Goal: Check status: Check status

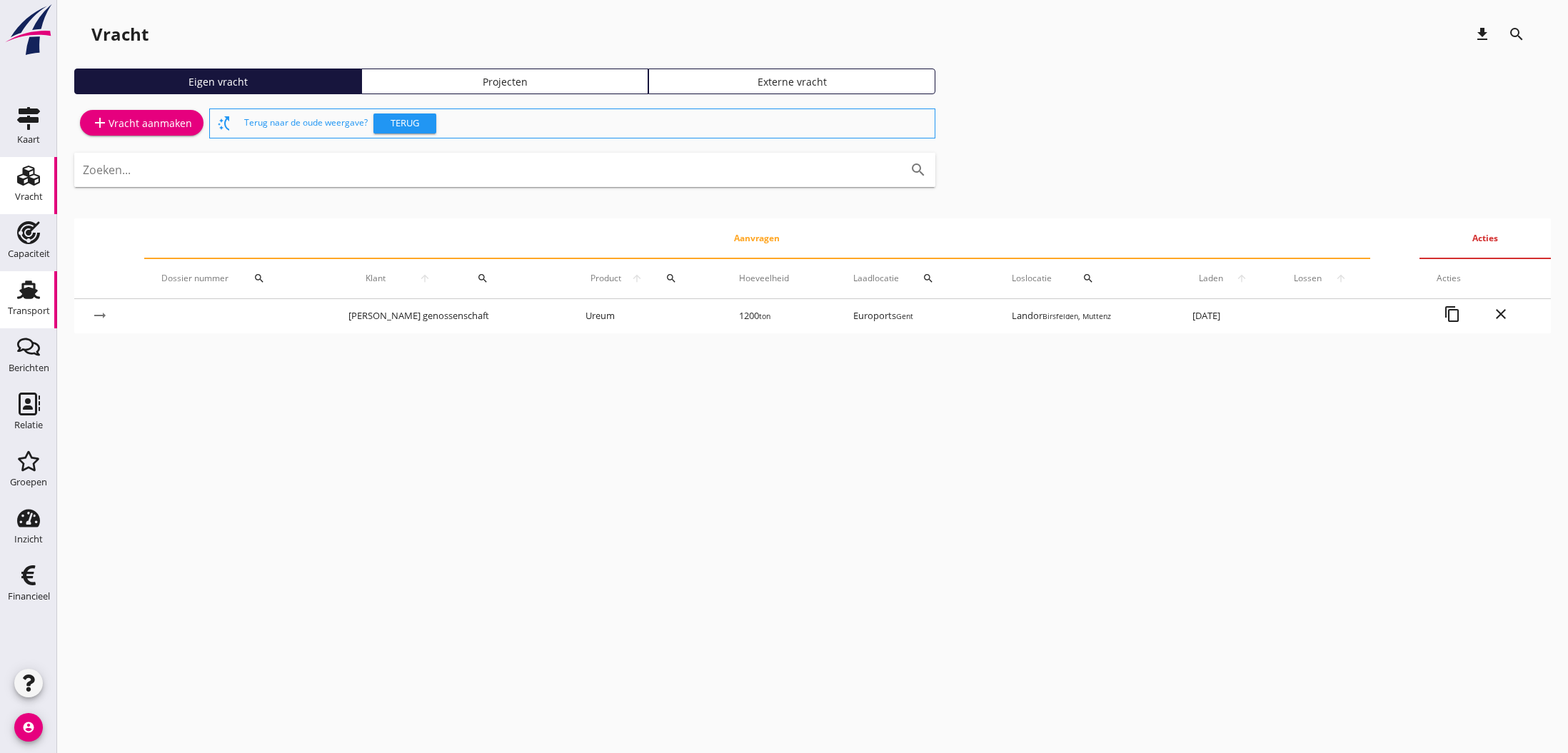
click at [26, 290] on use at bounding box center [29, 289] width 23 height 18
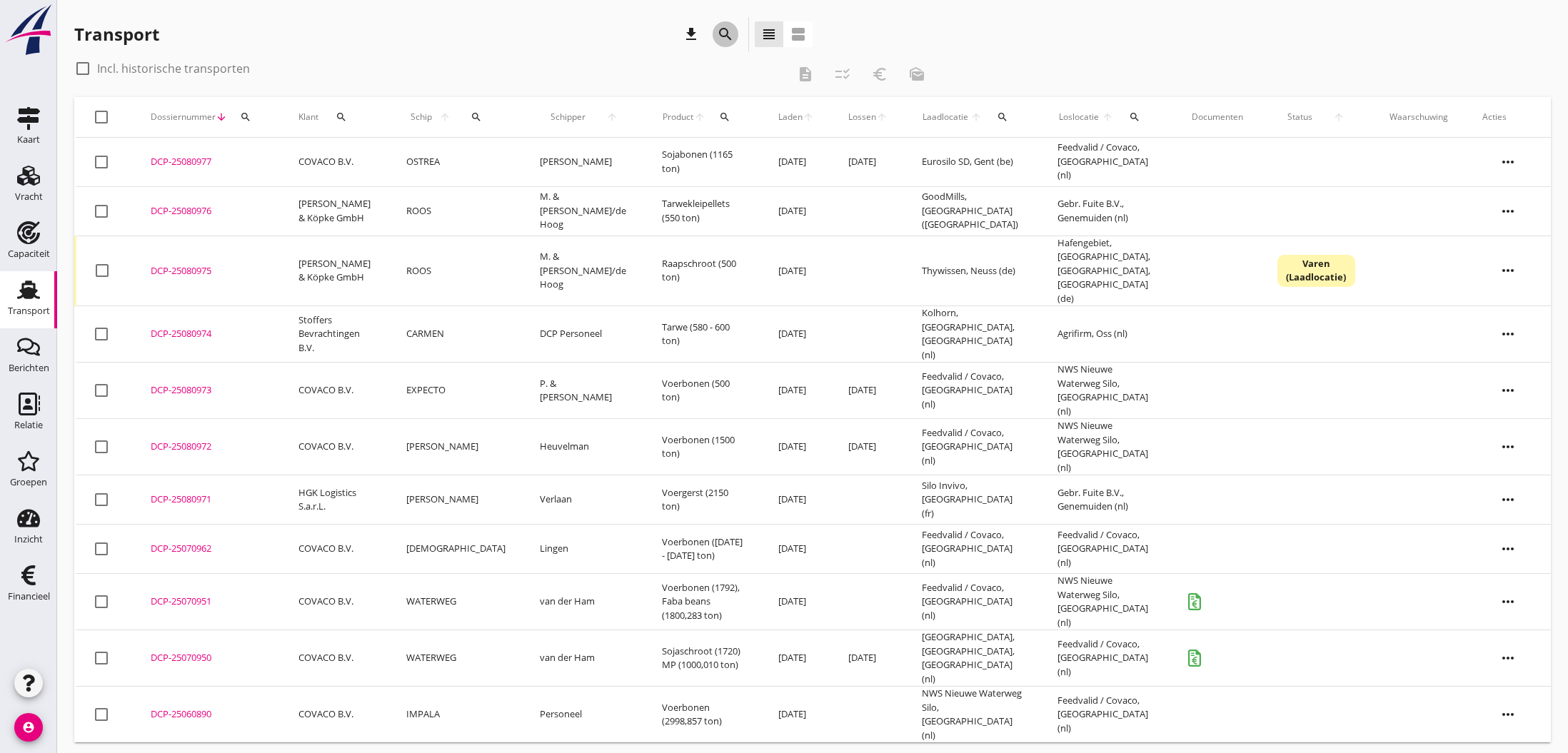
click at [729, 32] on icon "search" at bounding box center [725, 34] width 17 height 17
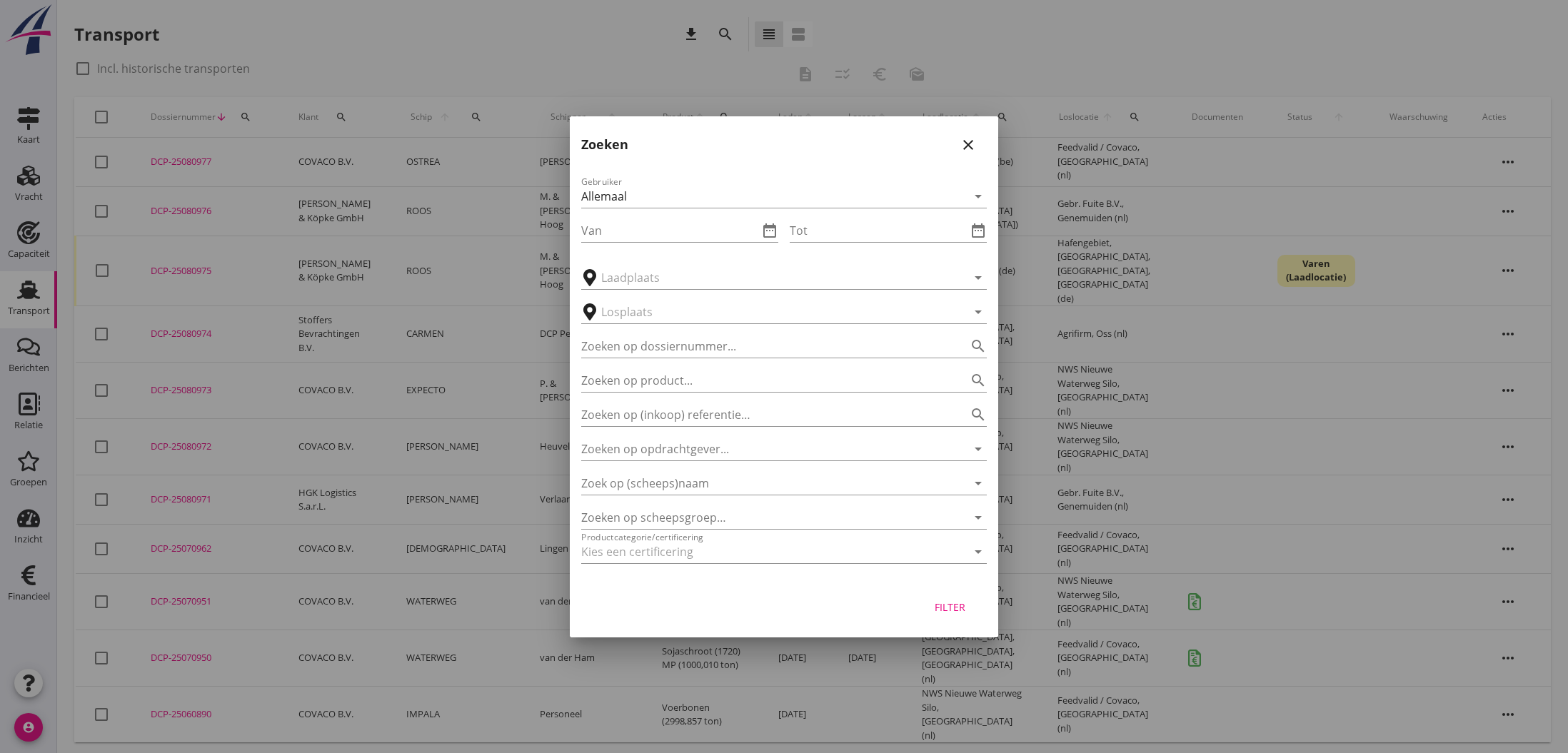
click at [625, 17] on div at bounding box center [784, 376] width 1568 height 753
drag, startPoint x: 970, startPoint y: 141, endPoint x: 496, endPoint y: 87, distance: 477.1
click at [970, 141] on icon "close" at bounding box center [968, 144] width 17 height 17
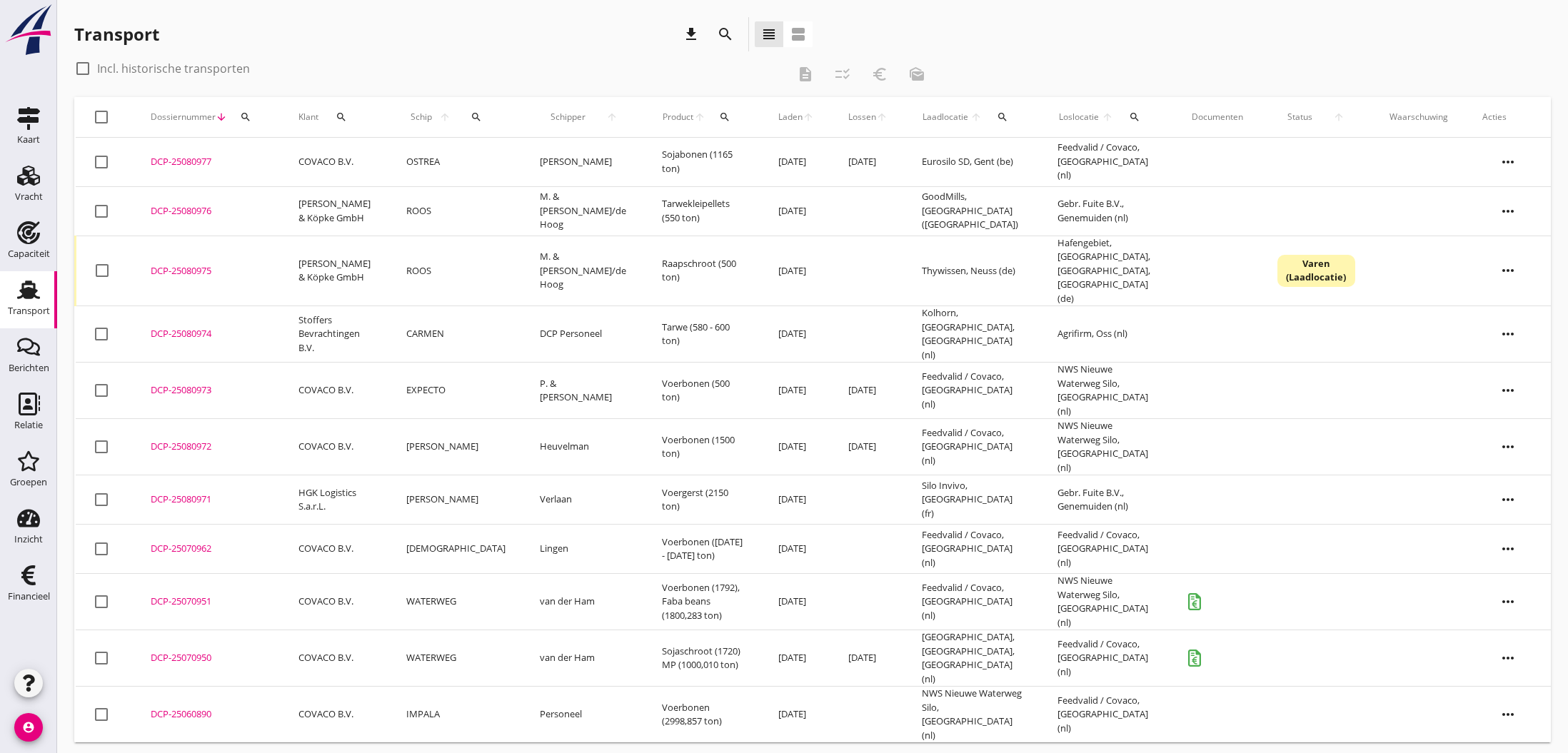
click at [86, 68] on div at bounding box center [83, 68] width 24 height 24
checkbox input "true"
click at [725, 35] on icon "search" at bounding box center [725, 34] width 17 height 17
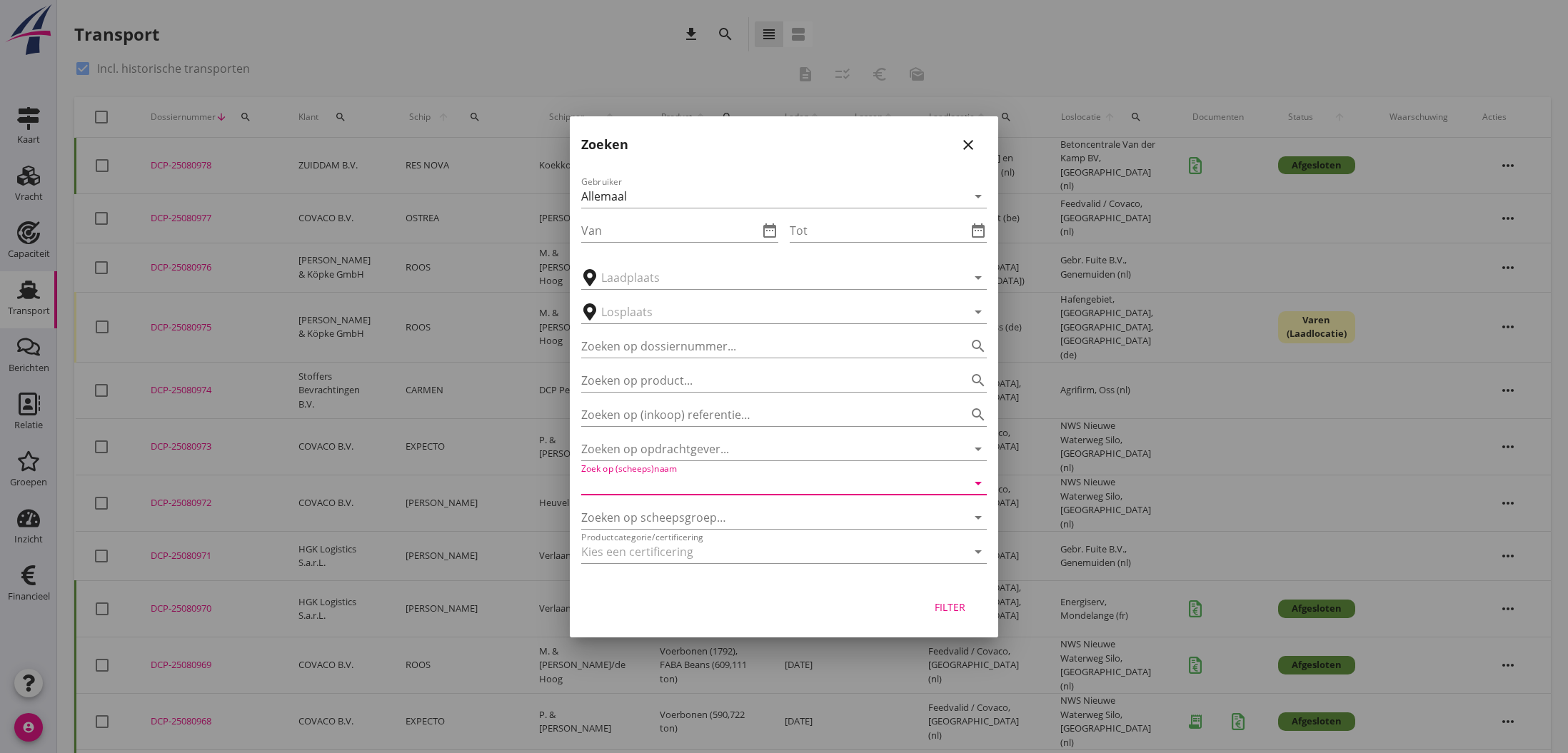
click at [706, 485] on input "Zoek op (scheeps)naam" at bounding box center [763, 483] width 366 height 23
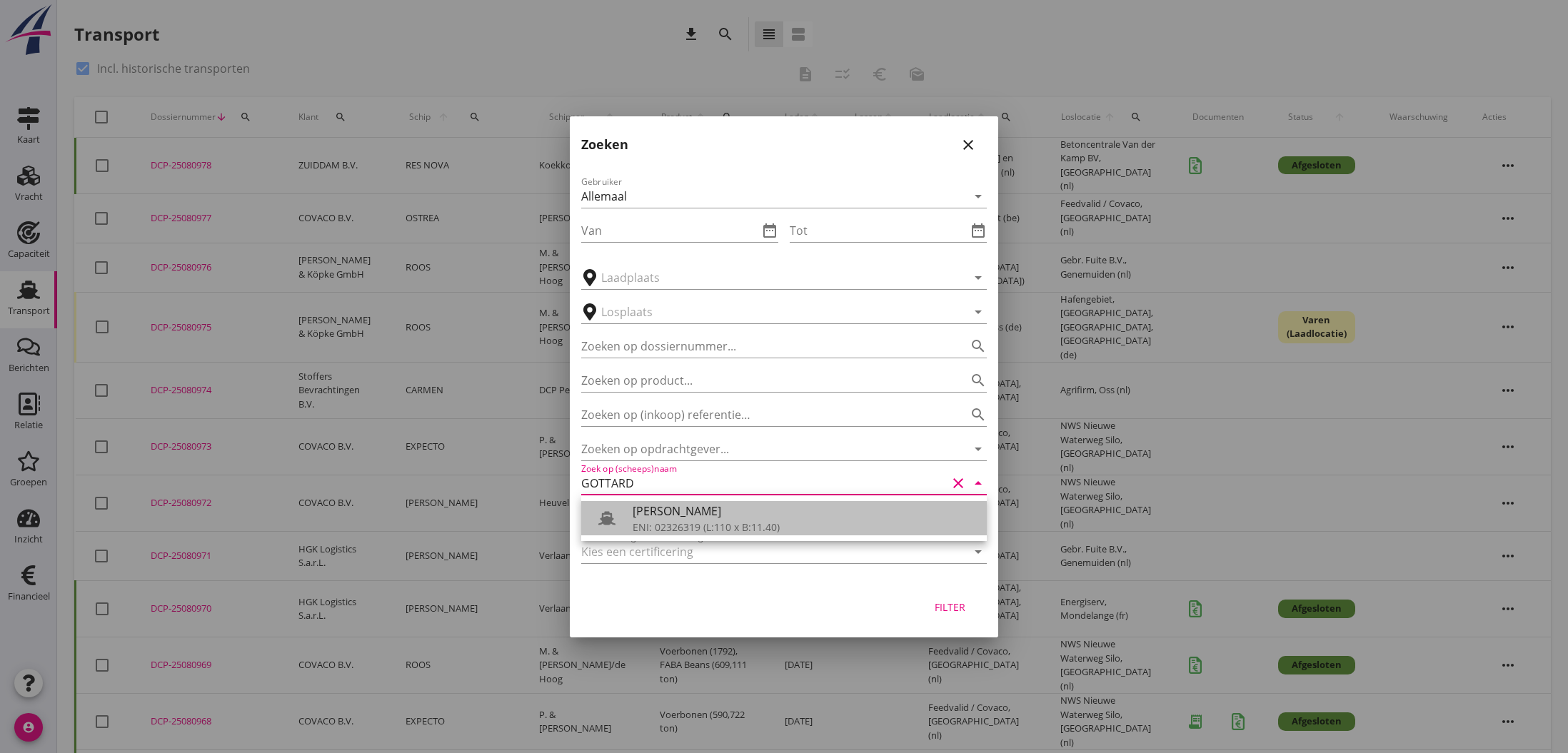
click at [694, 516] on div "[PERSON_NAME]" at bounding box center [804, 511] width 342 height 17
type input "[PERSON_NAME]"
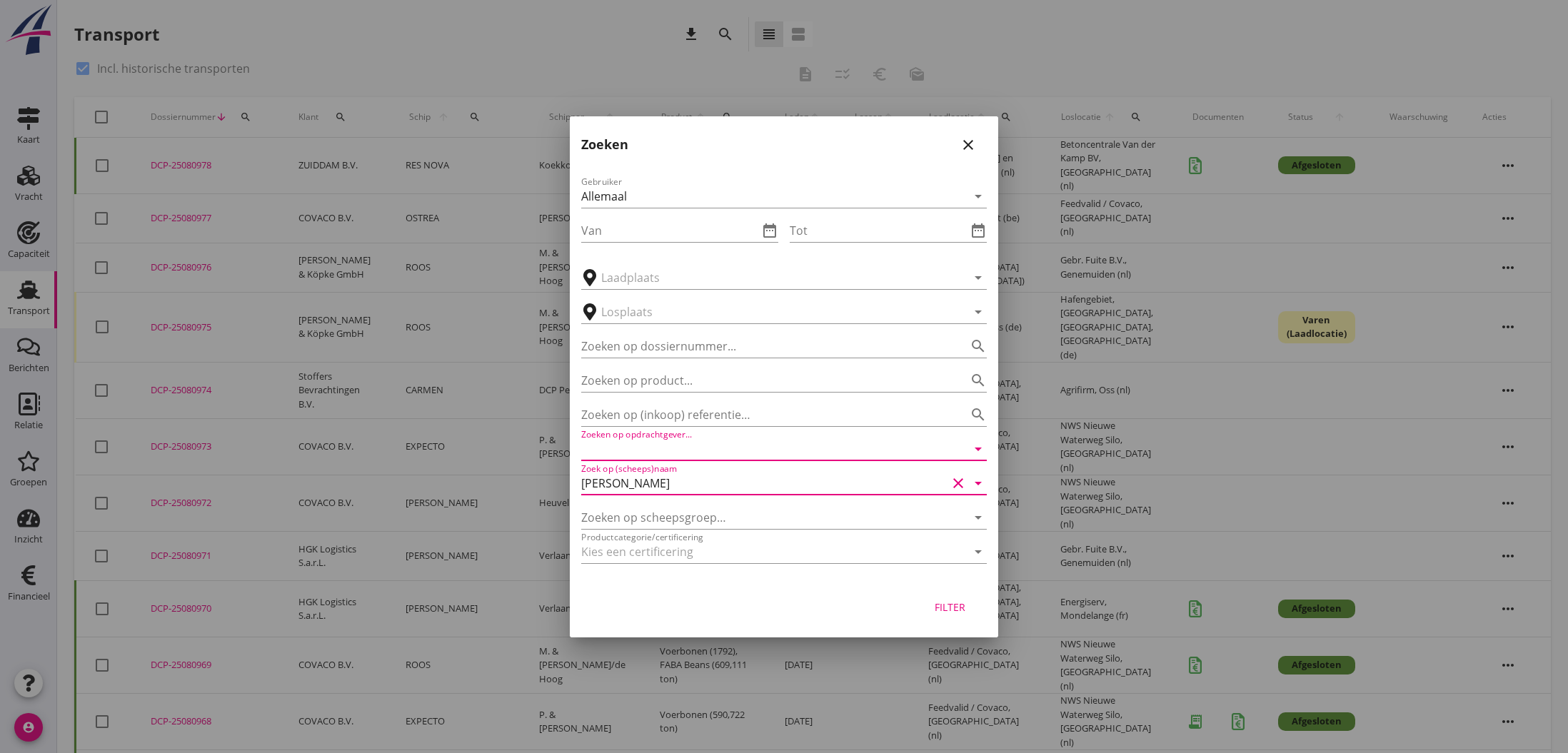
click at [679, 450] on input "Zoeken op opdrachtgever..." at bounding box center [763, 449] width 366 height 23
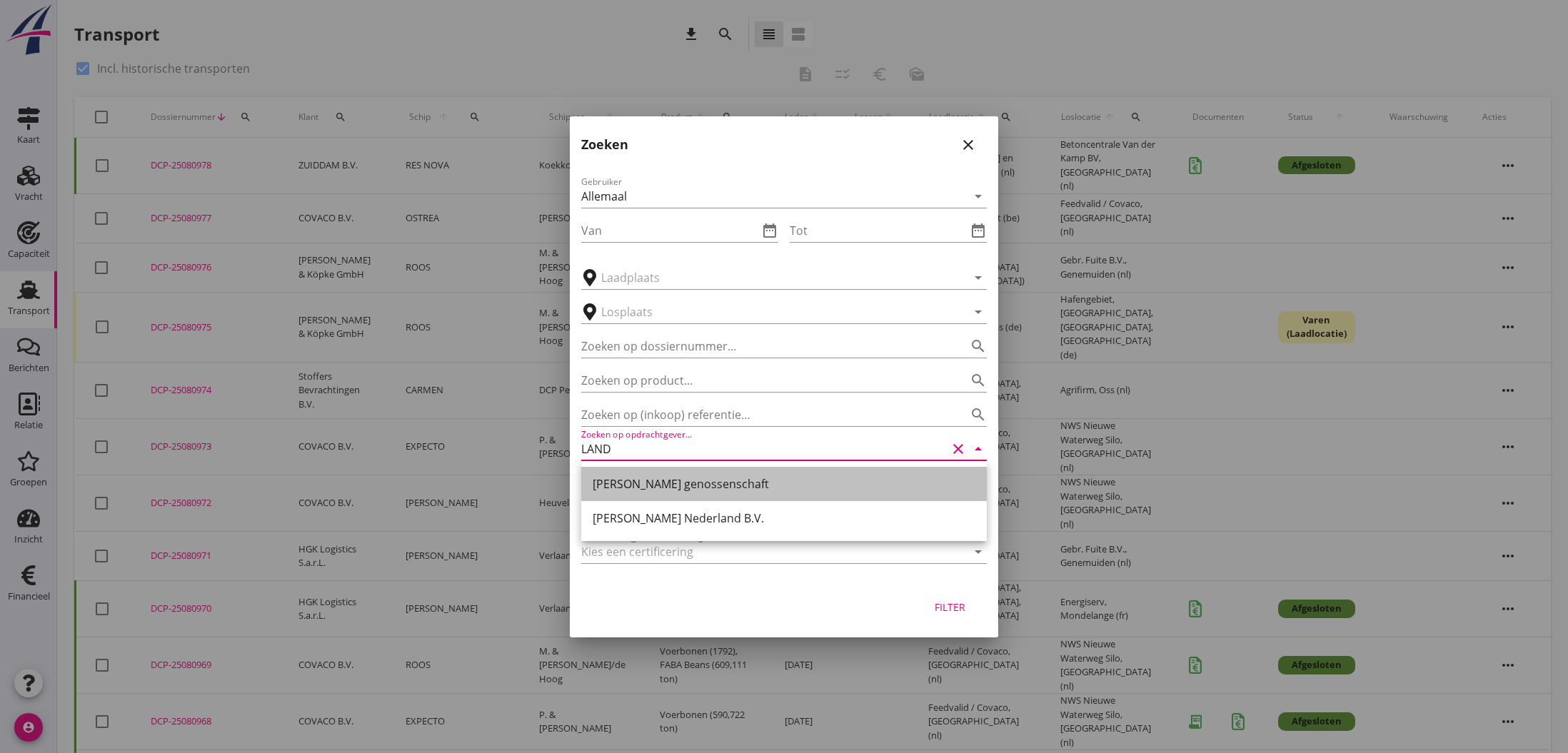
click at [671, 478] on div "[PERSON_NAME] genossenschaft" at bounding box center [784, 483] width 383 height 17
type input "[PERSON_NAME] genossenschaft"
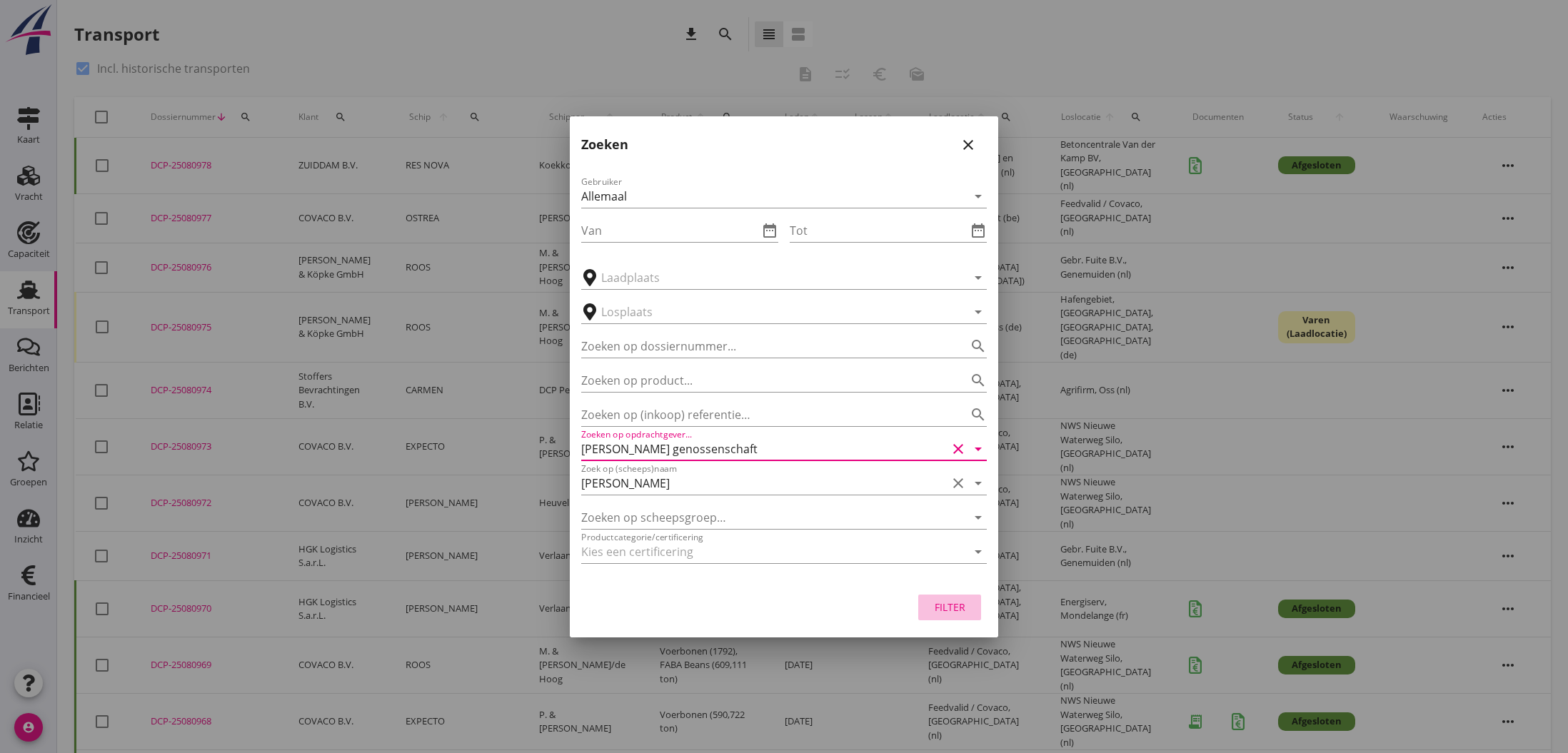
click at [956, 606] on div "Filter" at bounding box center [950, 607] width 40 height 15
type input "[PERSON_NAME]"
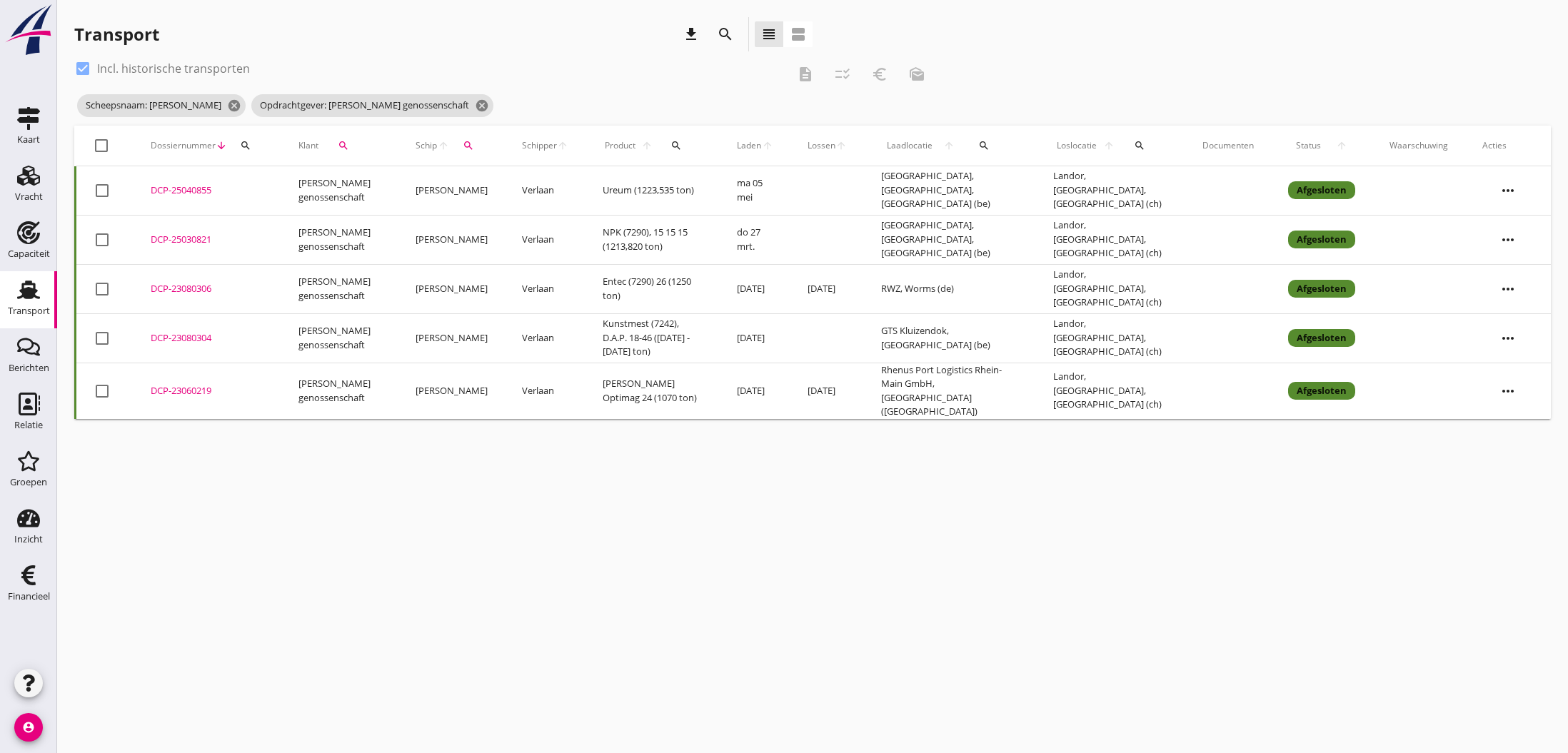
click at [189, 191] on div "DCP-25040855" at bounding box center [208, 190] width 114 height 14
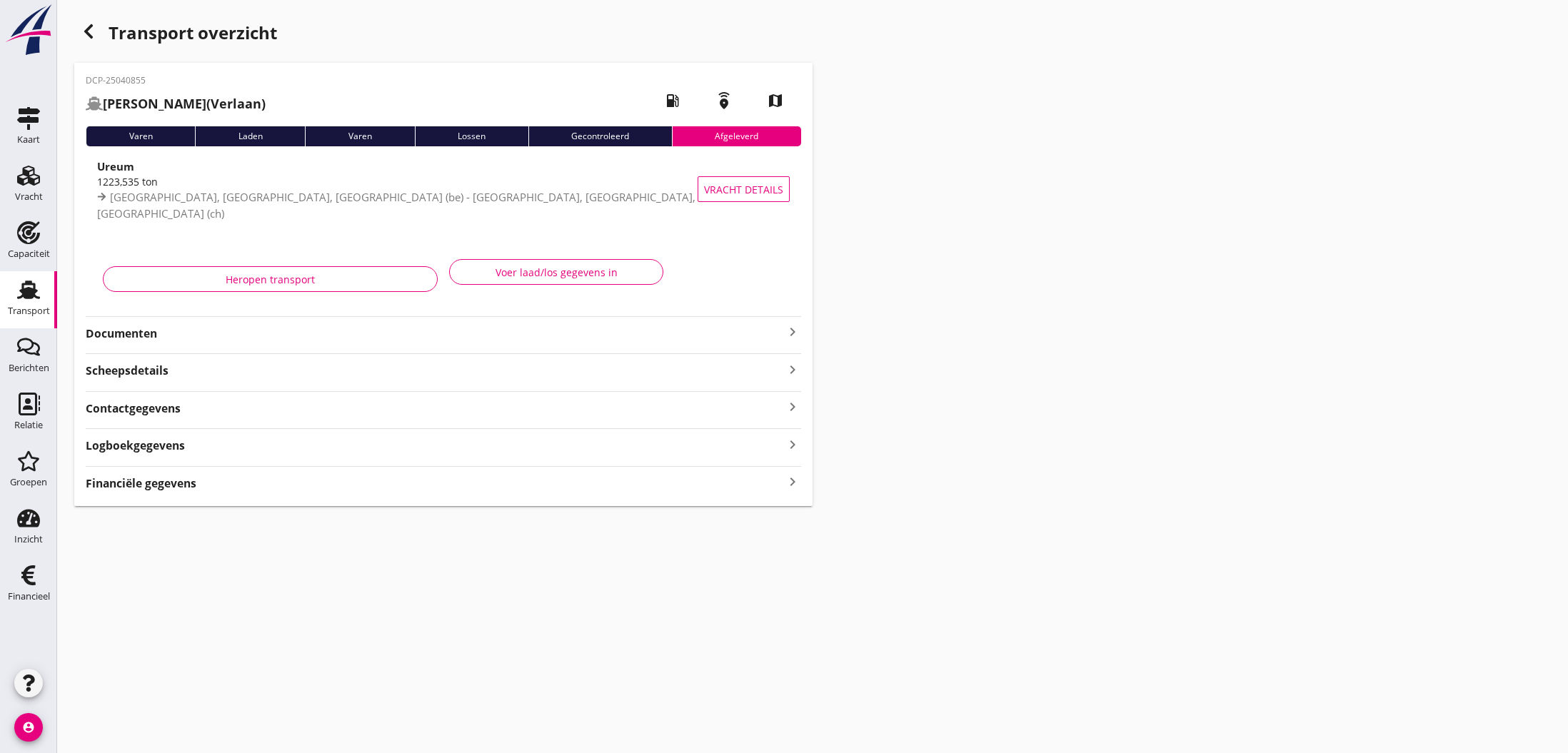
click at [788, 331] on icon "keyboard_arrow_right" at bounding box center [792, 332] width 17 height 17
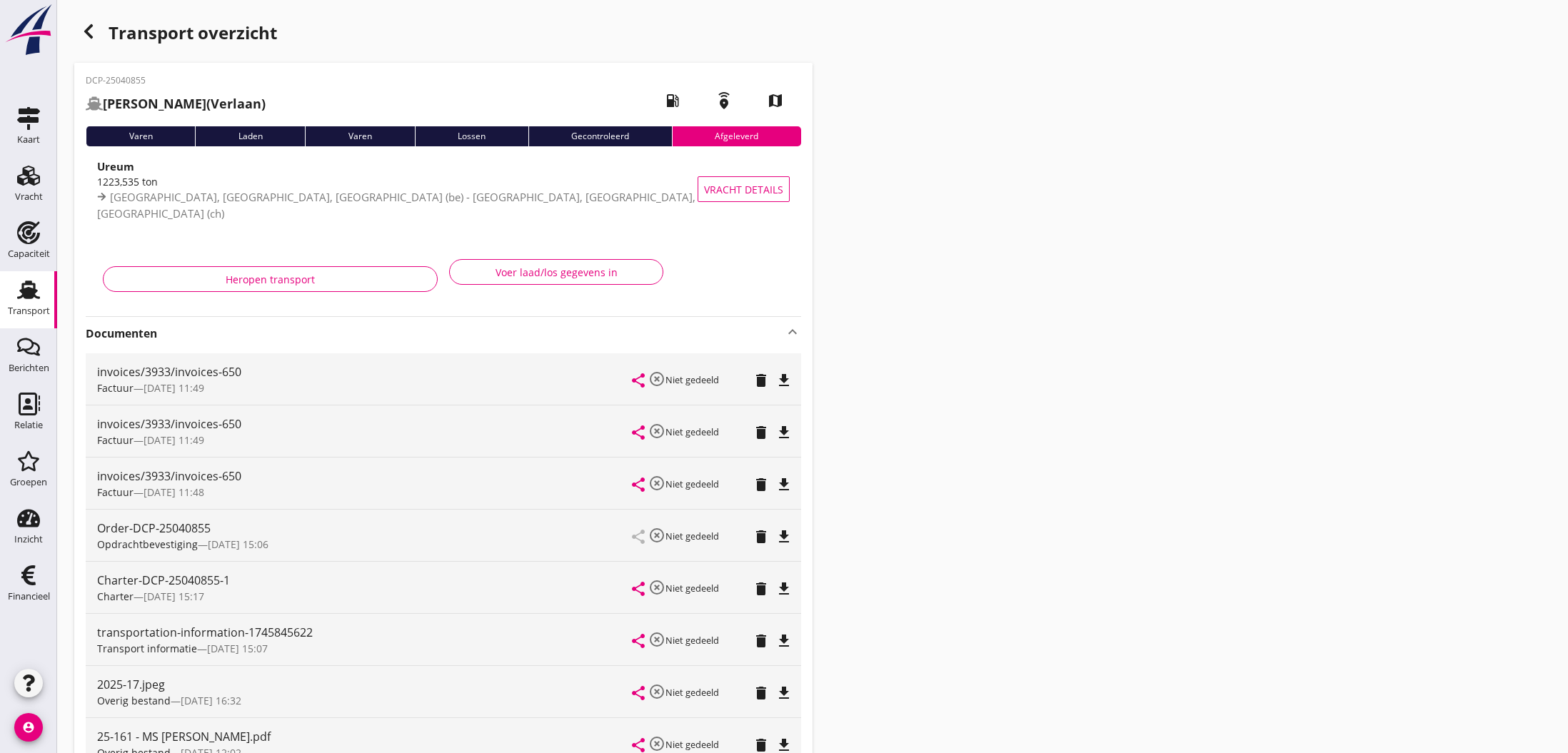
click at [782, 382] on icon "file_download" at bounding box center [784, 380] width 17 height 17
click at [782, 382] on icon "open_in_browser" at bounding box center [784, 380] width 17 height 17
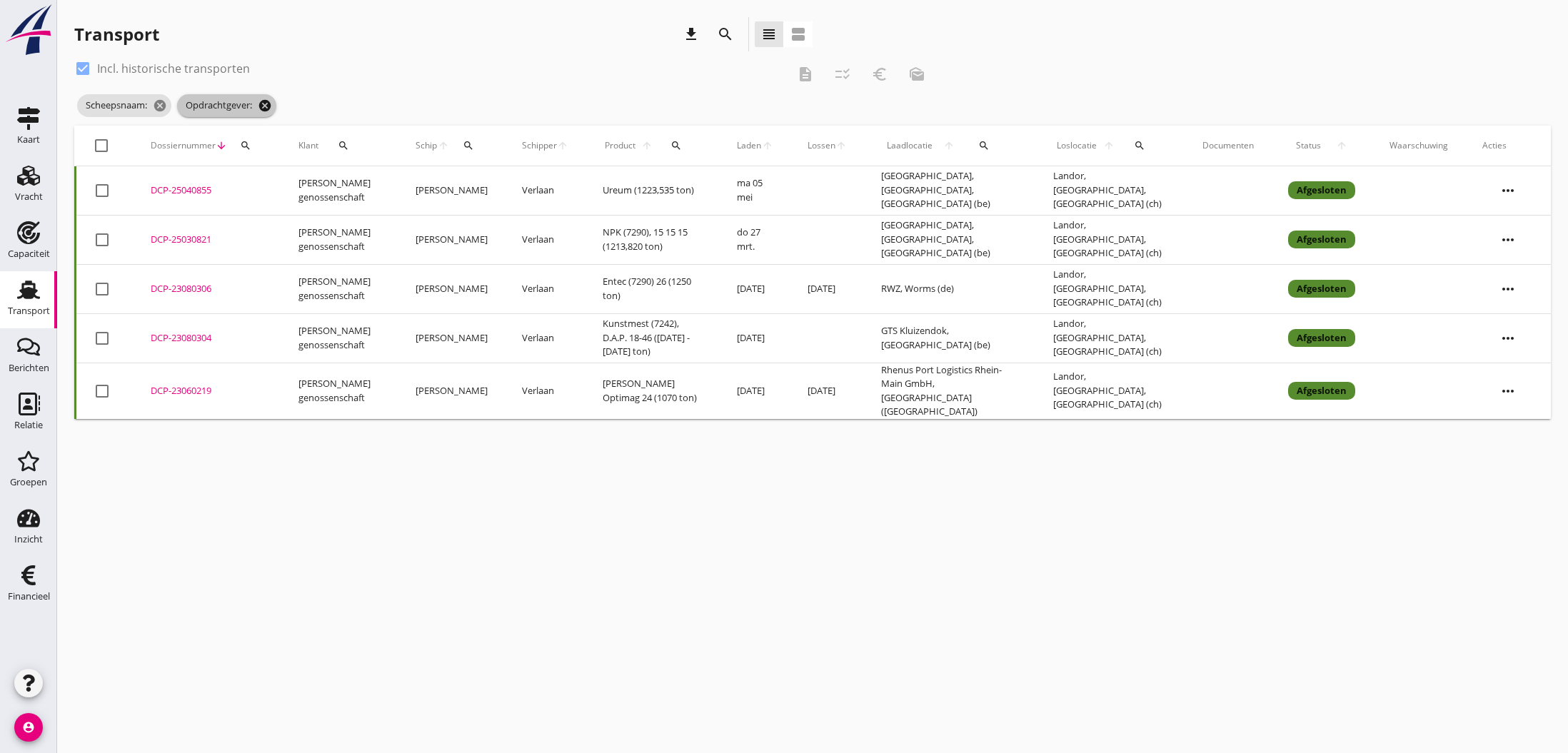
click at [267, 108] on icon "cancel" at bounding box center [264, 105] width 14 height 14
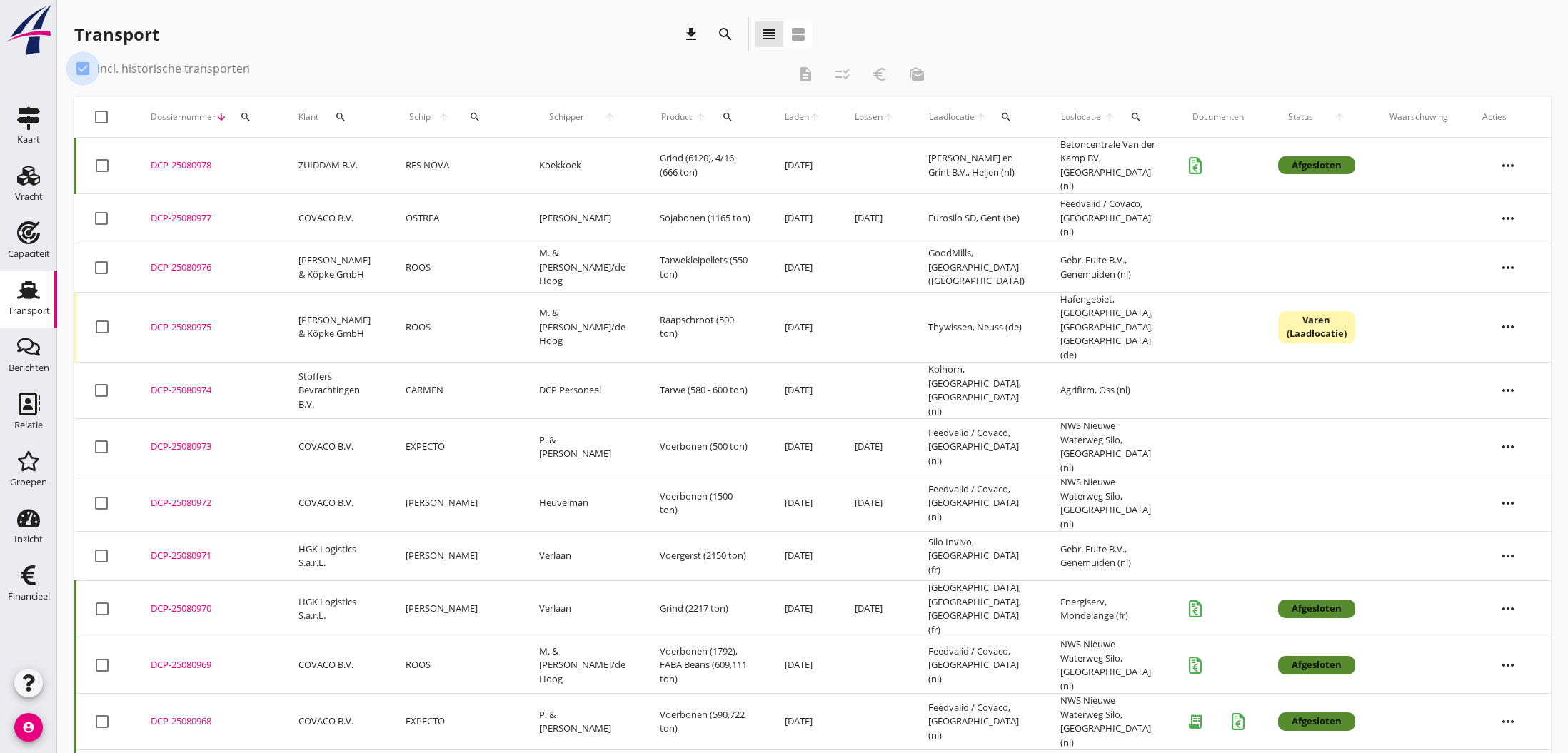
click at [83, 72] on div at bounding box center [83, 68] width 24 height 24
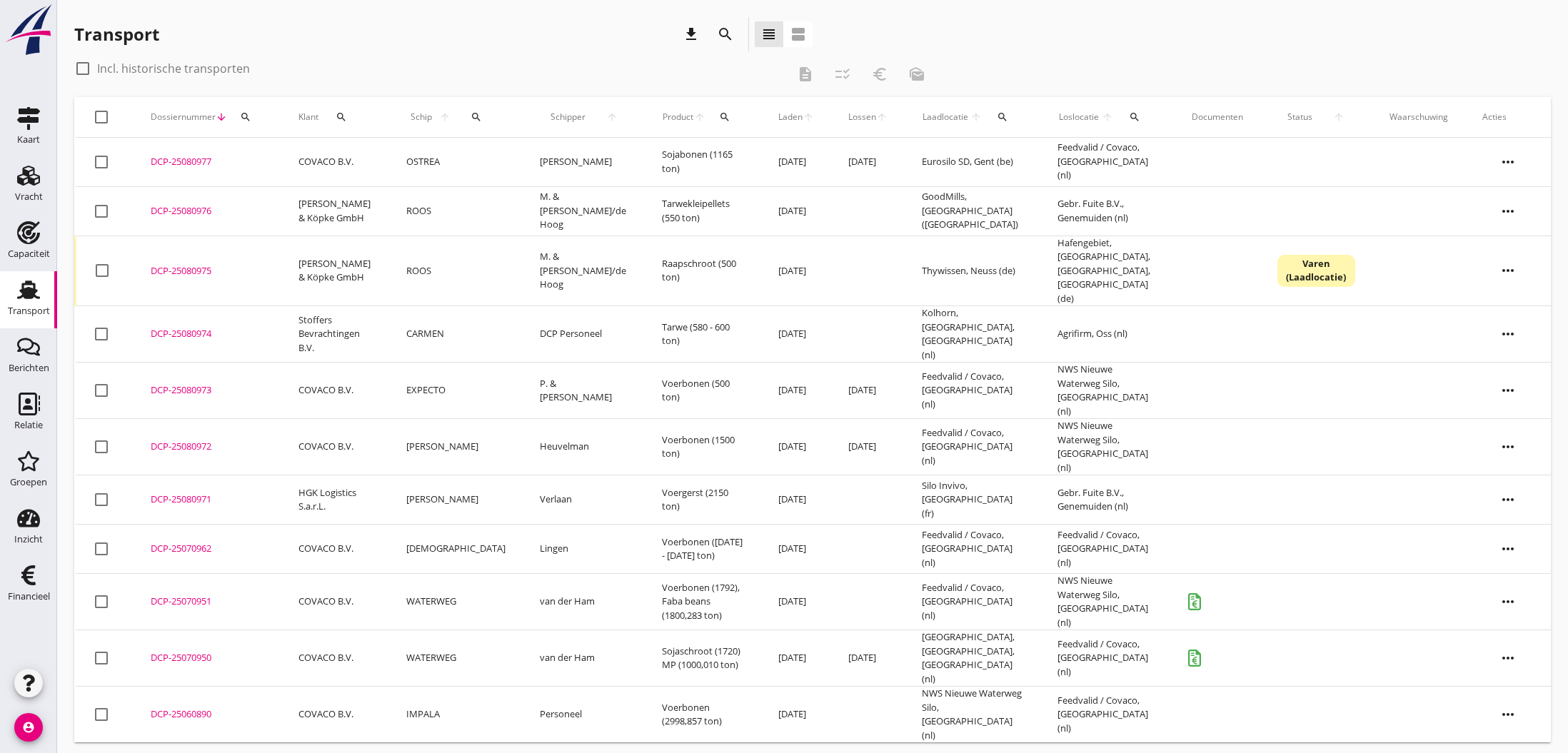
click at [722, 35] on icon "search" at bounding box center [725, 34] width 17 height 17
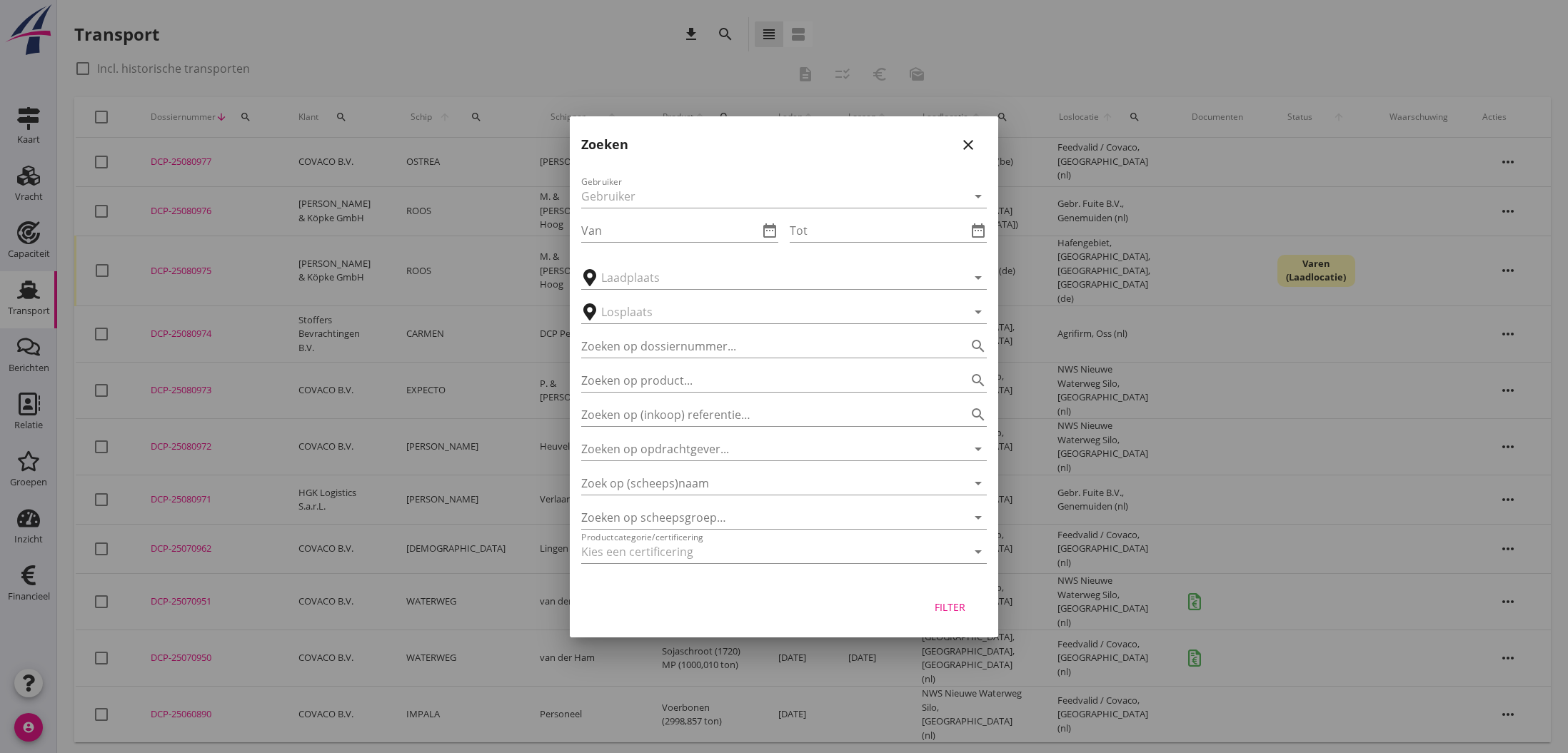
click at [966, 144] on icon "close" at bounding box center [968, 144] width 17 height 17
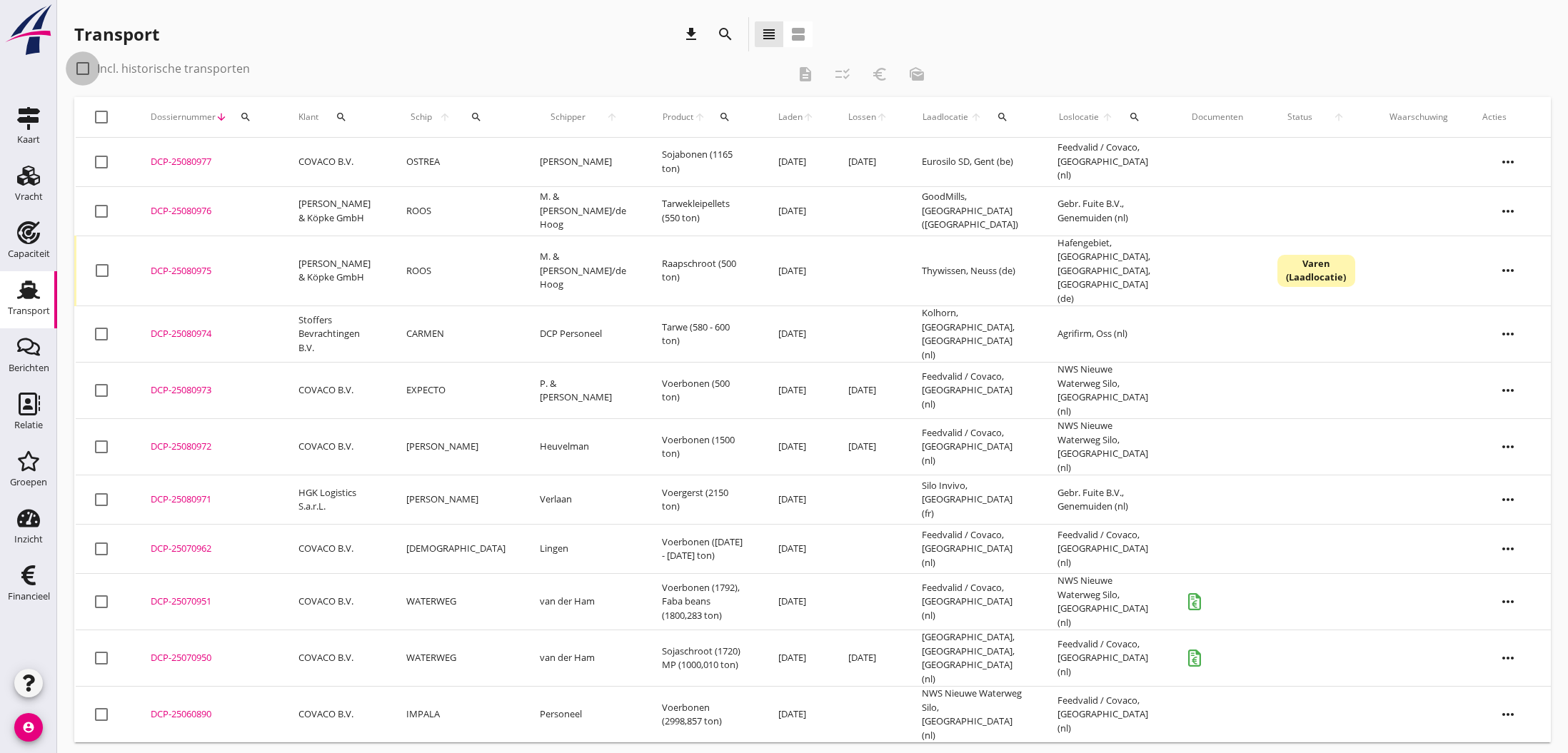
drag, startPoint x: 83, startPoint y: 68, endPoint x: 295, endPoint y: 52, distance: 212.6
click at [83, 68] on div at bounding box center [83, 68] width 24 height 24
checkbox input "true"
click at [723, 38] on icon "search" at bounding box center [725, 34] width 17 height 17
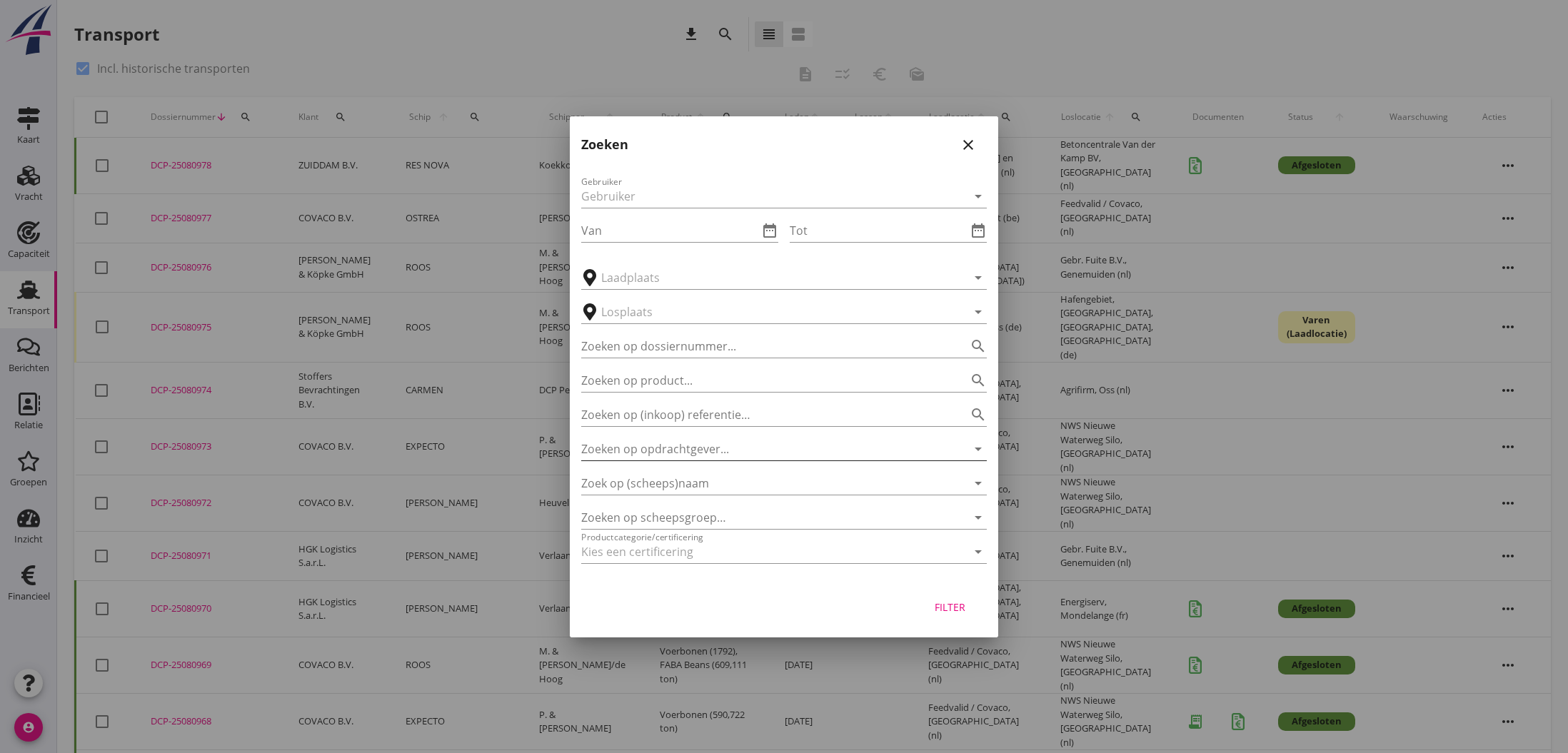
click at [678, 453] on input "Zoeken op opdrachtgever..." at bounding box center [763, 449] width 366 height 23
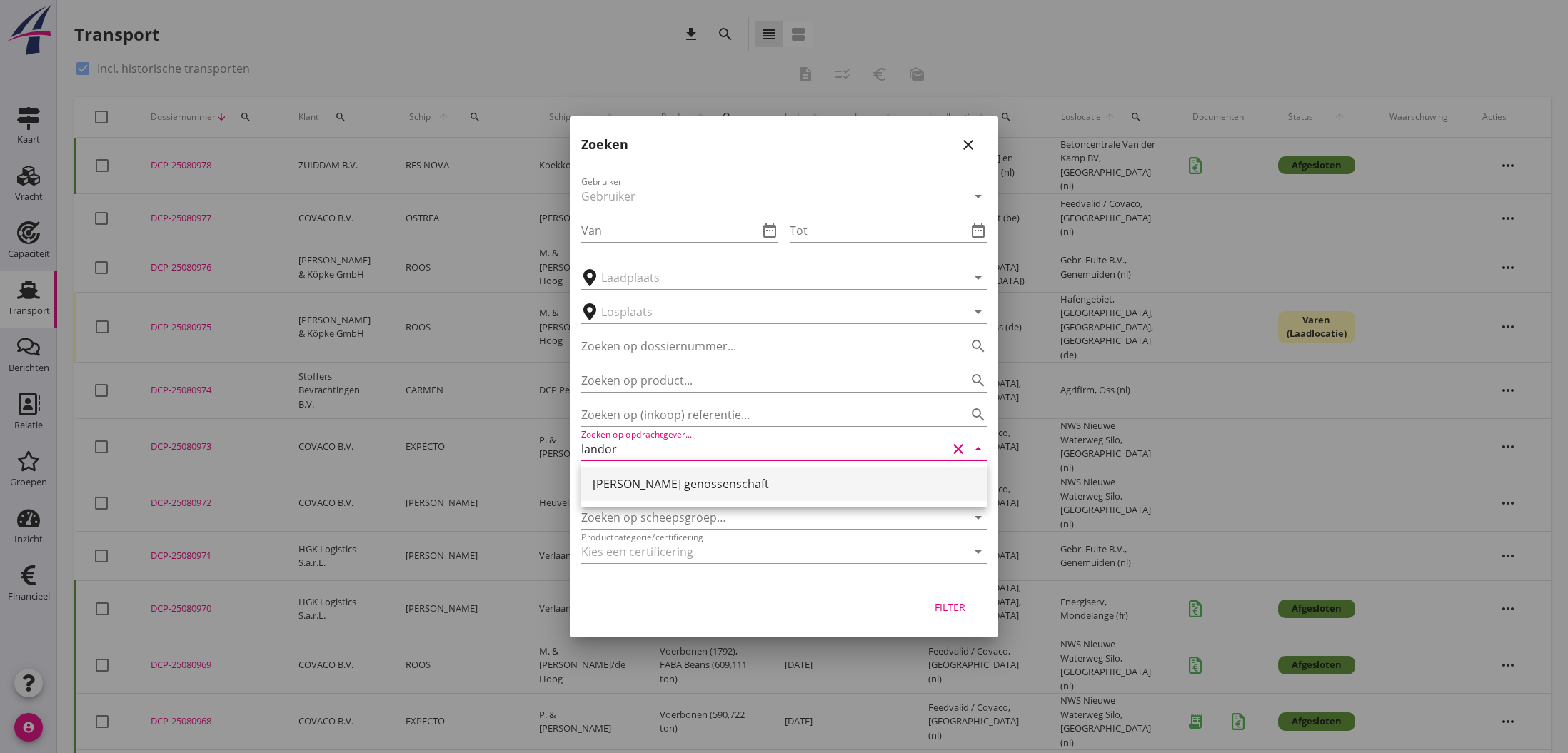
click at [668, 482] on div "[PERSON_NAME] genossenschaft" at bounding box center [784, 483] width 383 height 17
type input "[PERSON_NAME] genossenschaft"
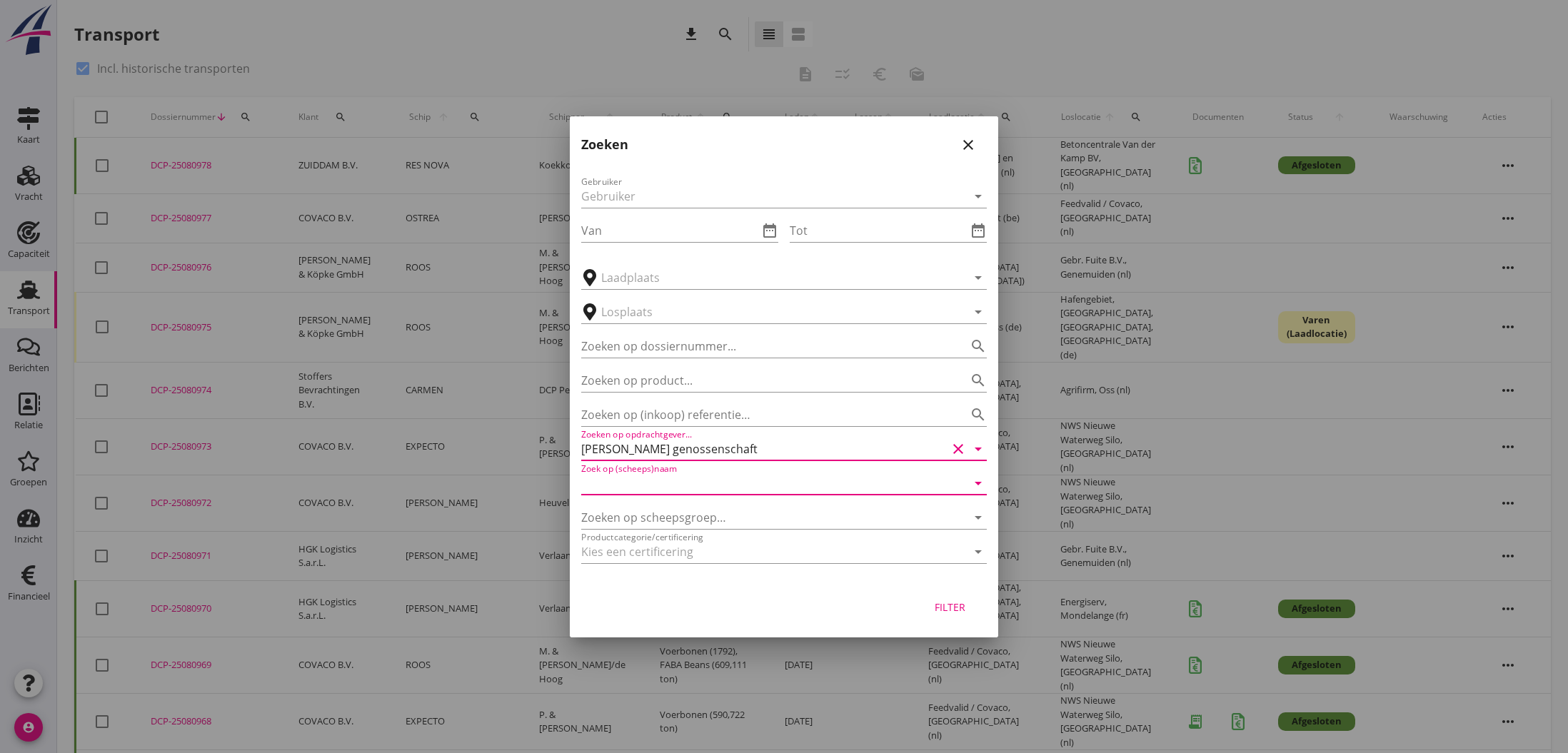
click at [659, 483] on input "Zoek op (scheeps)naam" at bounding box center [763, 483] width 366 height 23
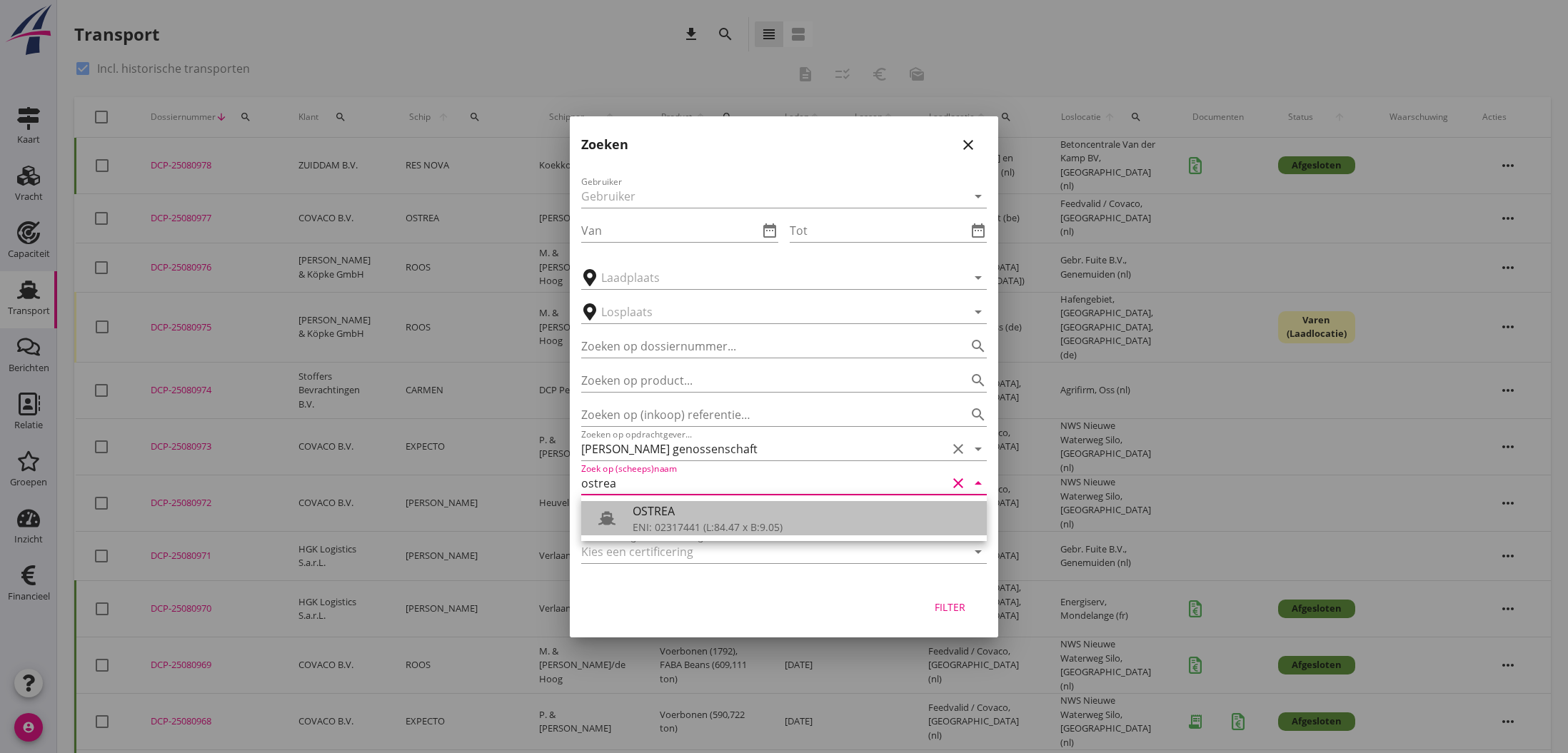
click at [649, 511] on div "OSTREA" at bounding box center [804, 511] width 342 height 17
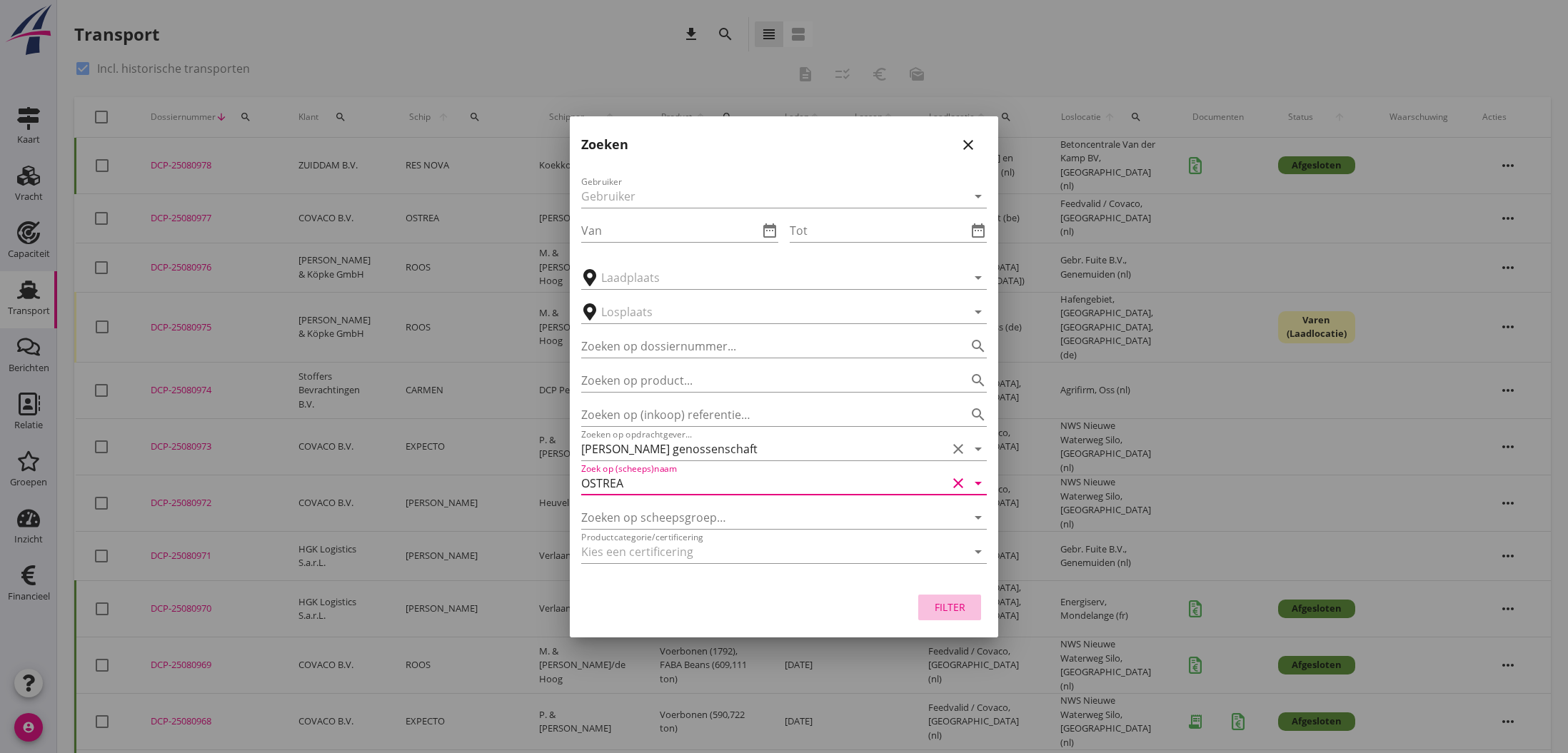
click at [949, 602] on div "Filter" at bounding box center [950, 607] width 40 height 15
type input "OSTREA"
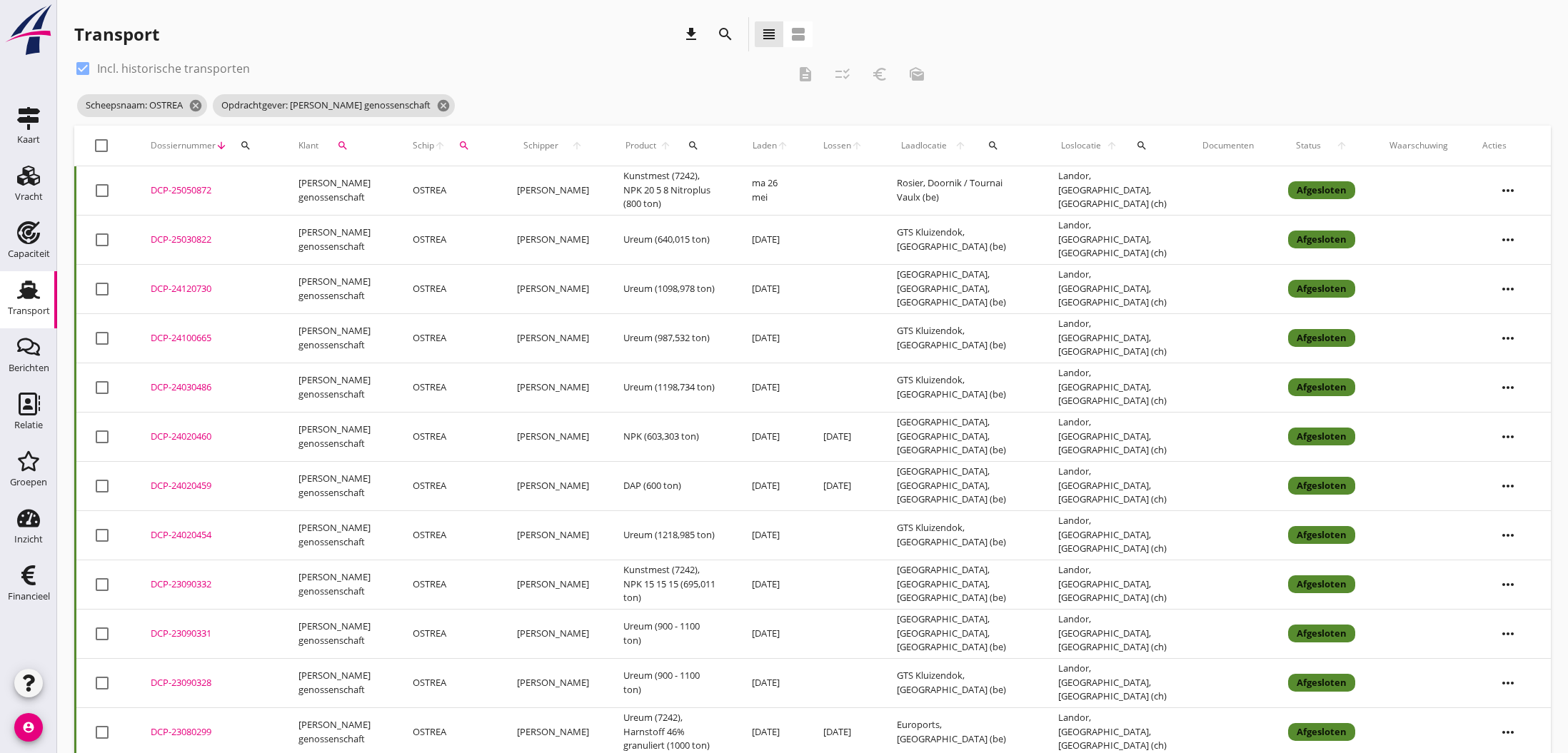
click at [191, 236] on div "DCP-25030822" at bounding box center [208, 239] width 114 height 14
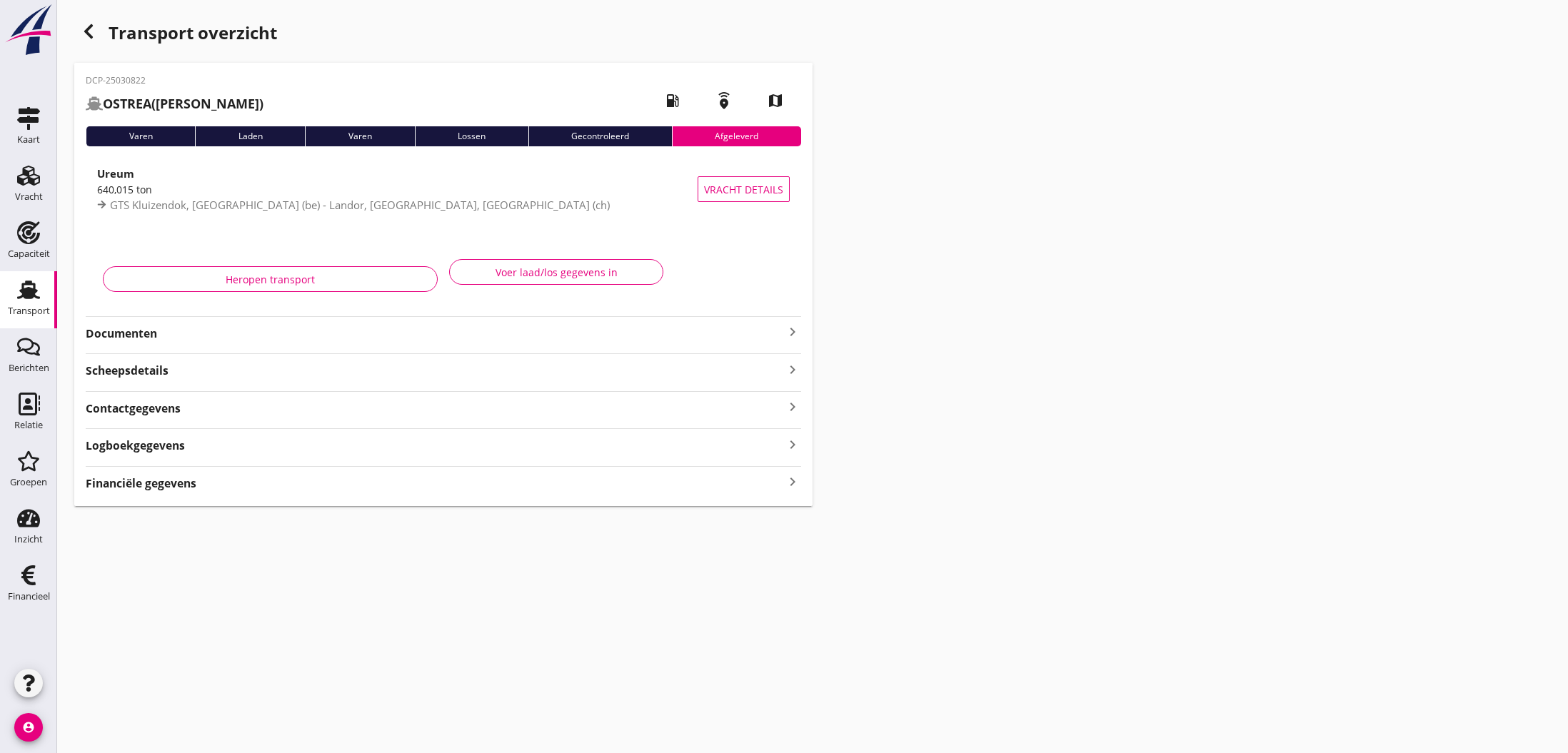
click at [787, 332] on icon "keyboard_arrow_right" at bounding box center [792, 332] width 17 height 17
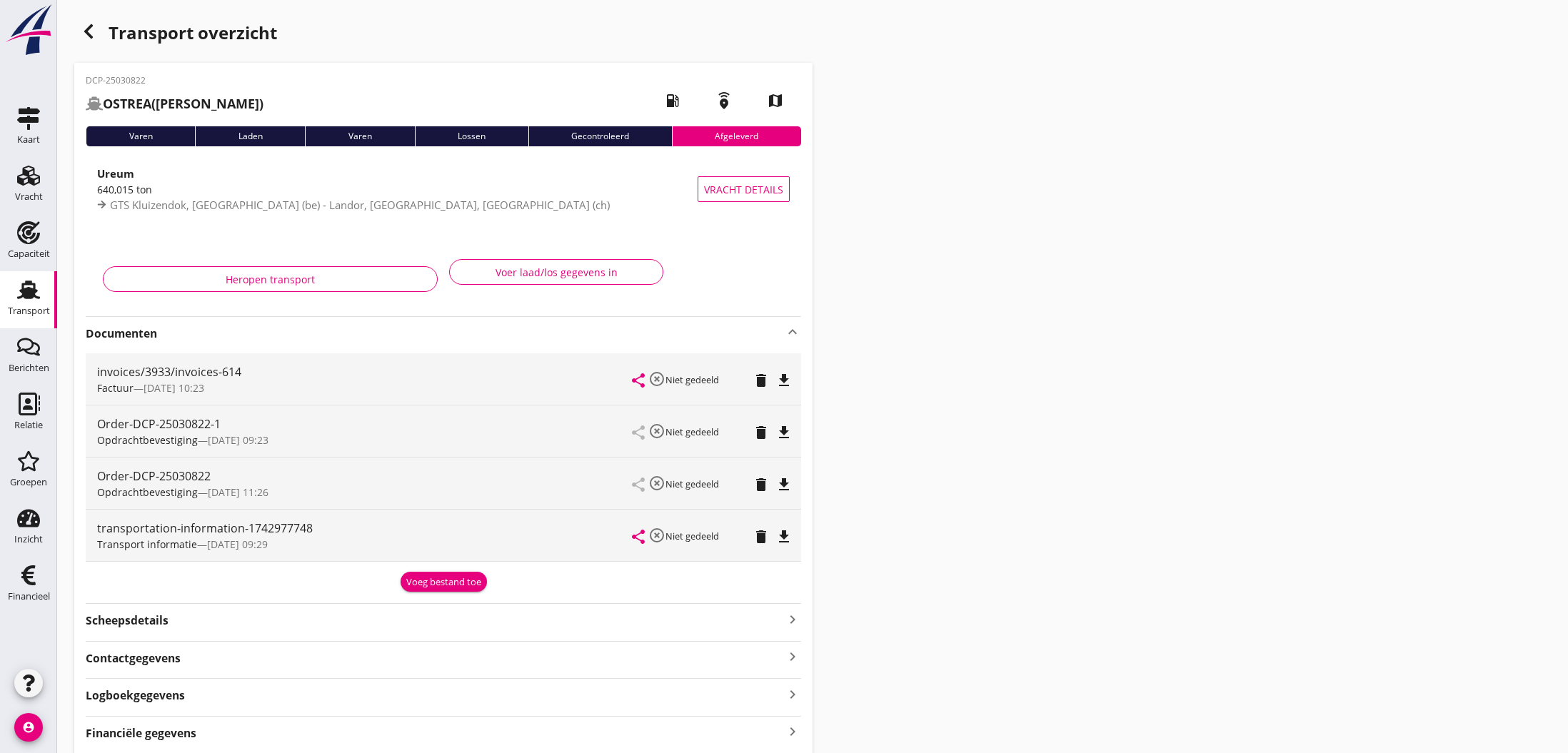
click at [792, 382] on icon "file_download" at bounding box center [784, 380] width 17 height 17
click at [782, 383] on icon "open_in_browser" at bounding box center [784, 380] width 17 height 17
click at [781, 379] on icon "open_in_browser" at bounding box center [784, 380] width 17 height 17
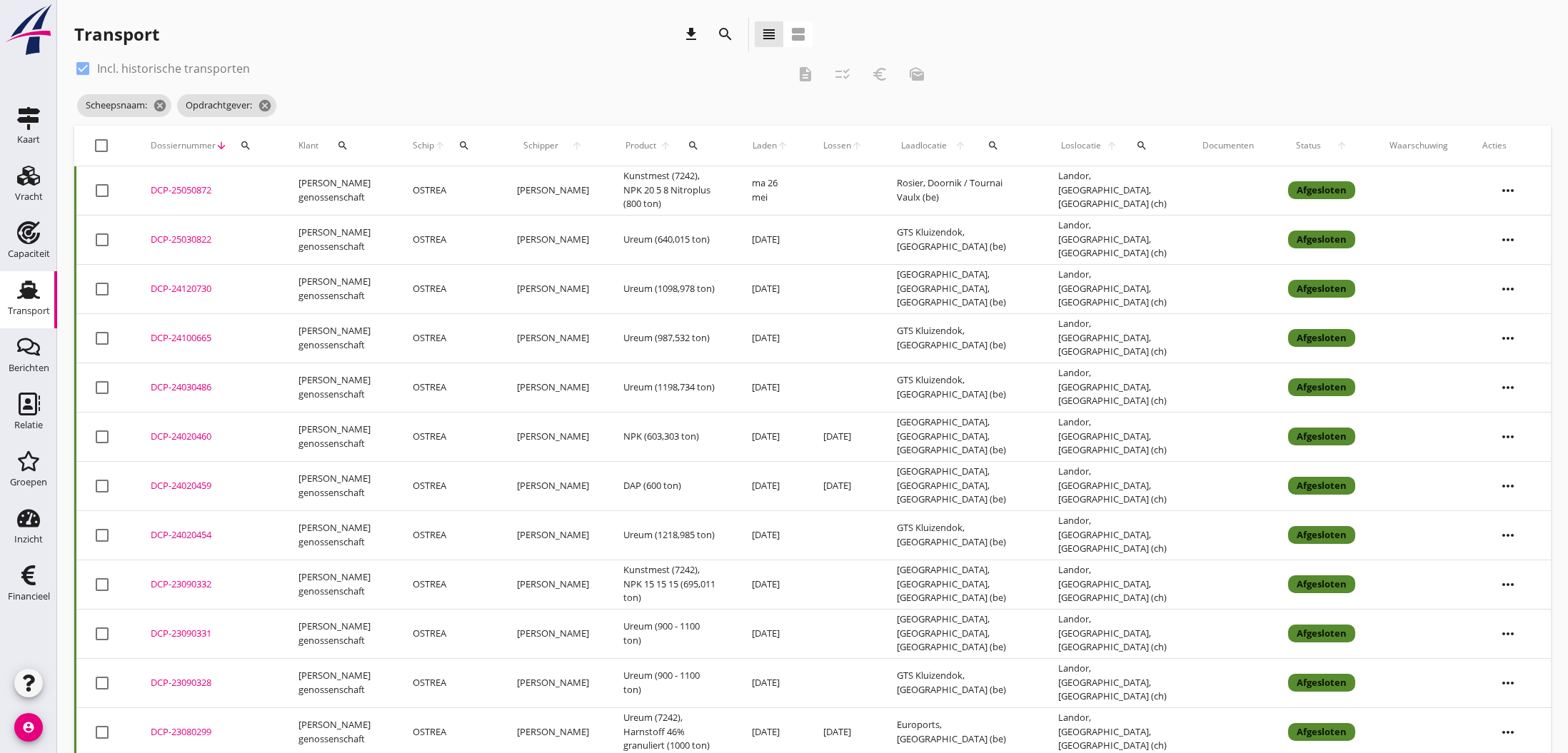
click at [187, 289] on div "DCP-24120730" at bounding box center [208, 289] width 114 height 14
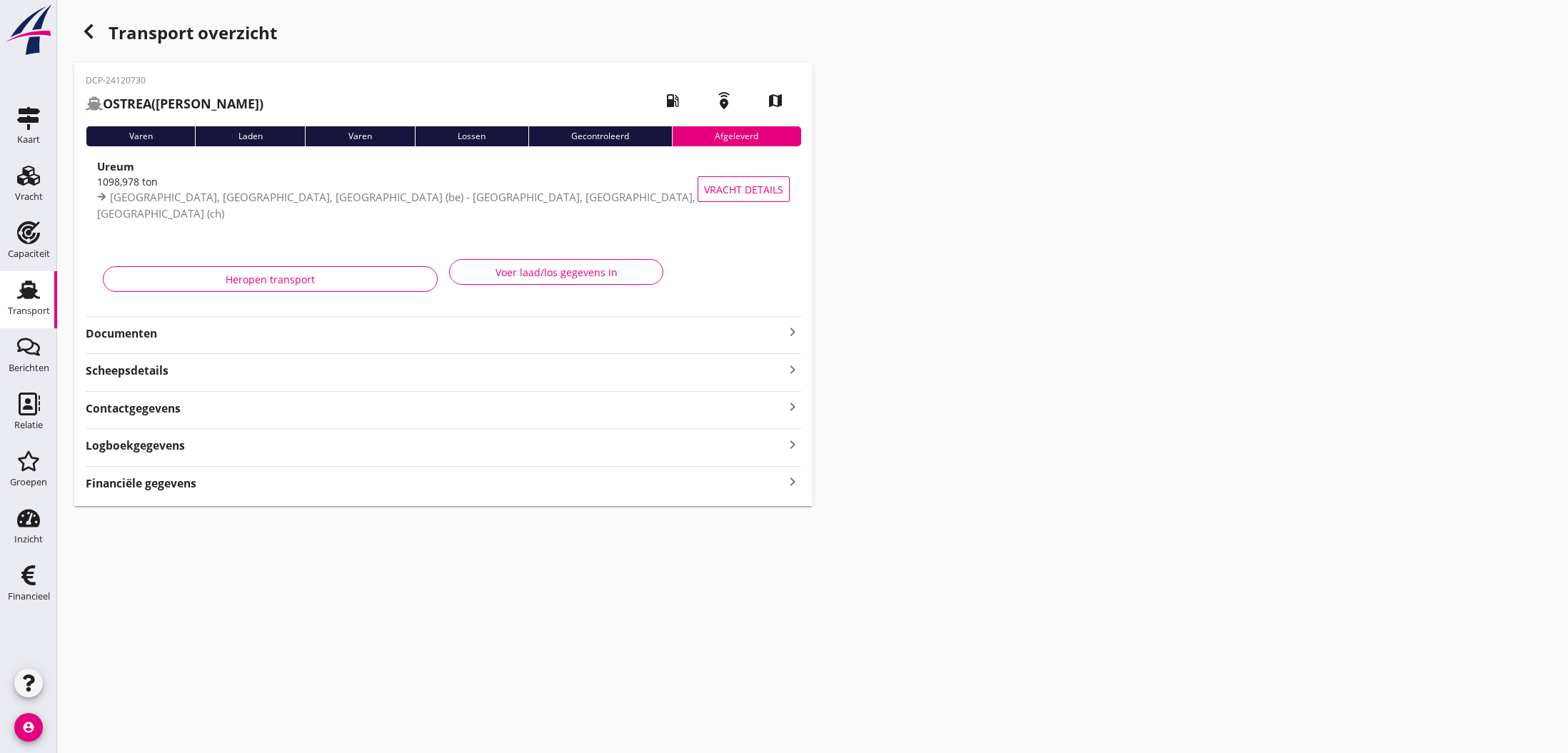
click at [791, 332] on icon "keyboard_arrow_right" at bounding box center [792, 332] width 17 height 17
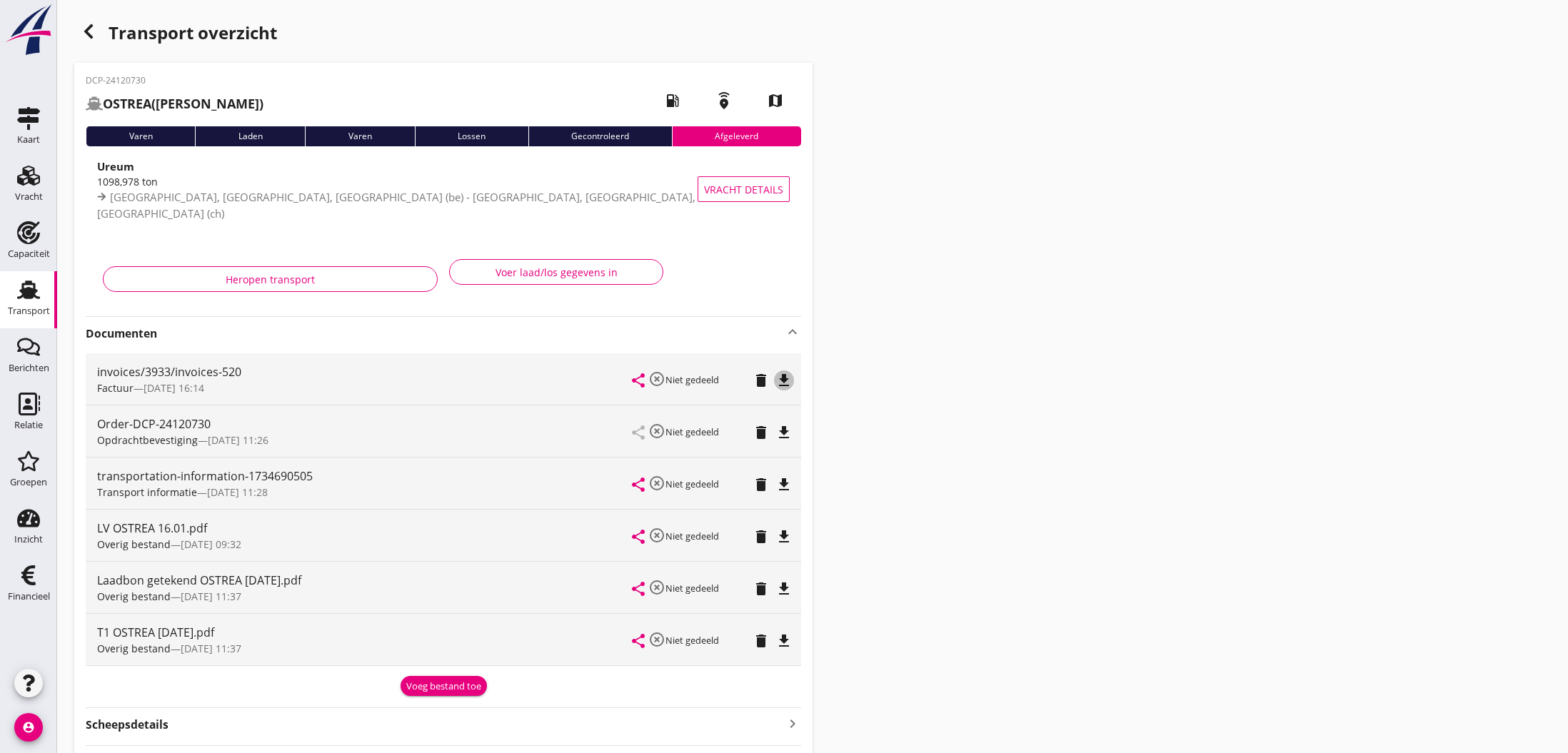
click at [787, 378] on icon "file_download" at bounding box center [784, 380] width 17 height 17
click at [782, 384] on icon "open_in_browser" at bounding box center [784, 380] width 17 height 17
click at [87, 37] on icon "button" at bounding box center [88, 31] width 17 height 17
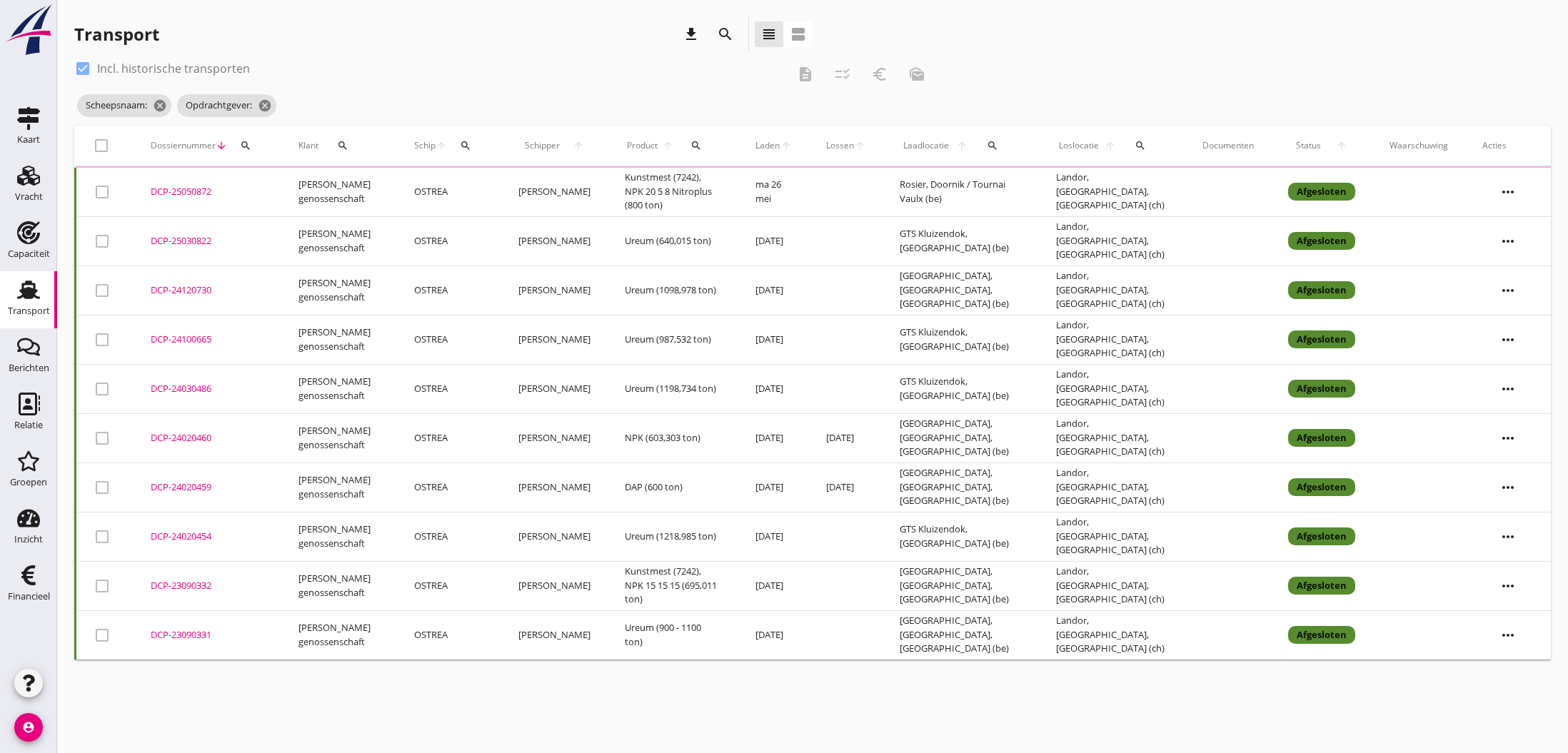
click at [182, 190] on div "DCP-25050872" at bounding box center [208, 191] width 114 height 14
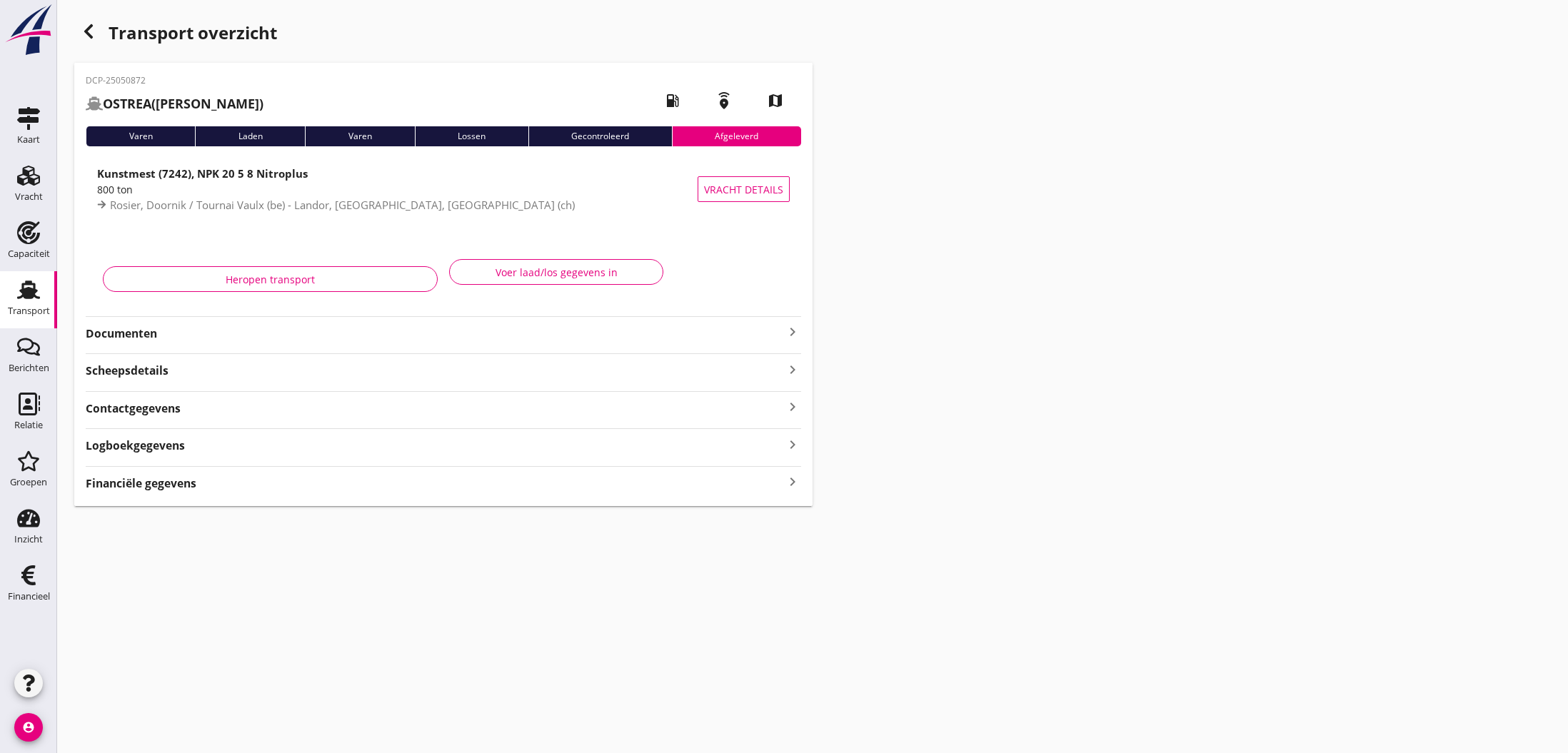
click at [792, 332] on icon "keyboard_arrow_right" at bounding box center [792, 332] width 17 height 17
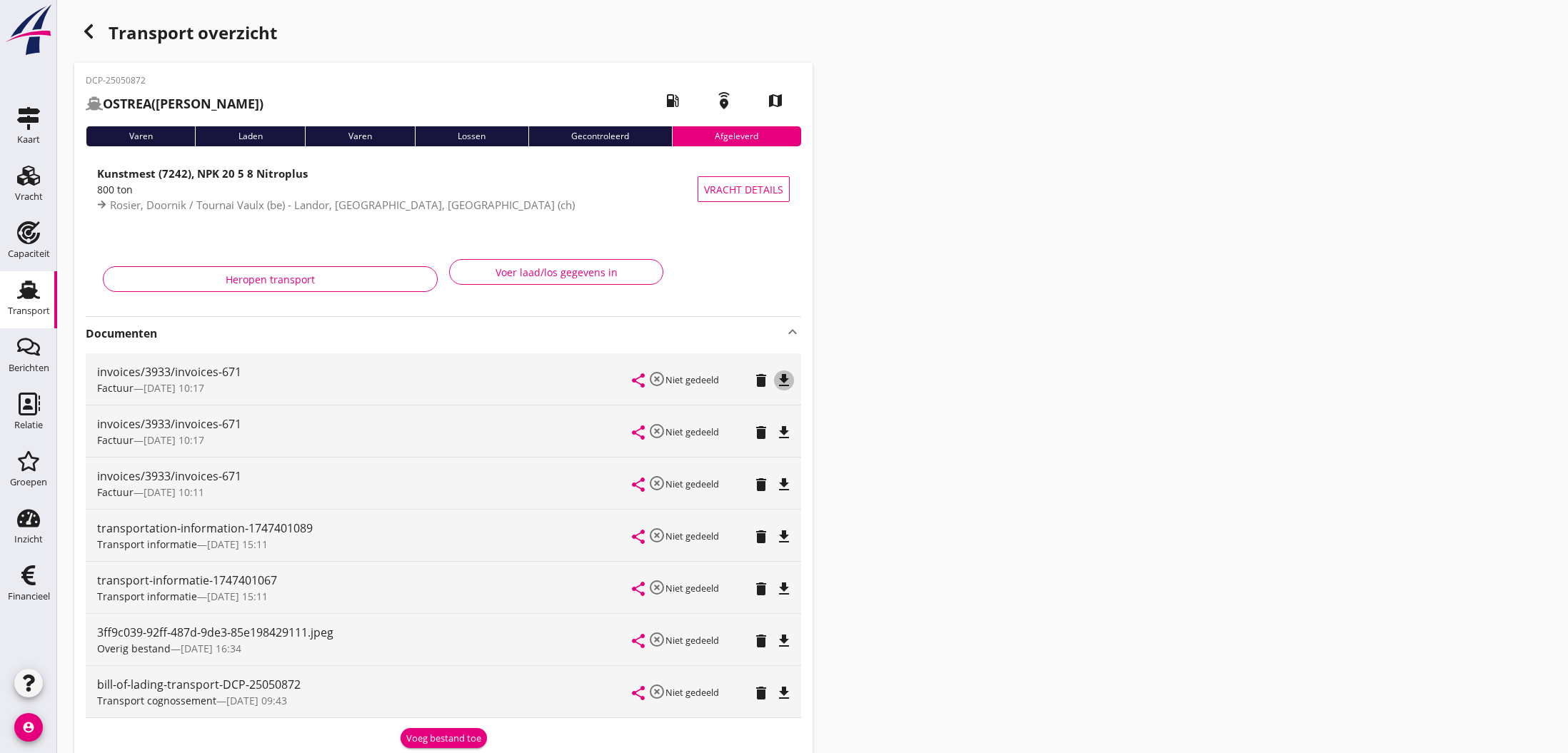
click at [785, 384] on icon "file_download" at bounding box center [784, 380] width 17 height 17
click at [785, 384] on icon "open_in_browser" at bounding box center [784, 380] width 17 height 17
